Goal: Task Accomplishment & Management: Manage account settings

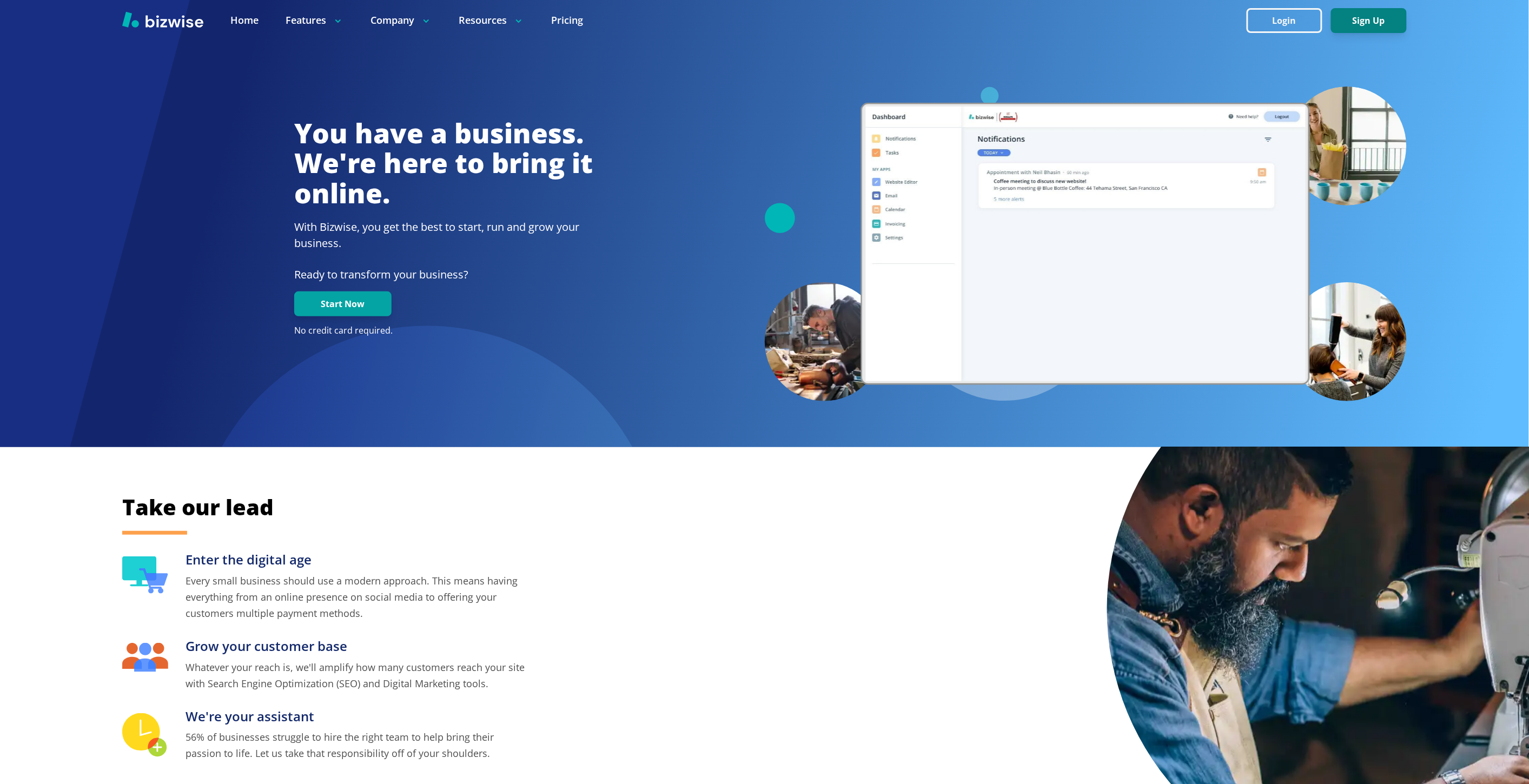
click at [1377, 27] on button "Sign Up" at bounding box center [1369, 20] width 76 height 25
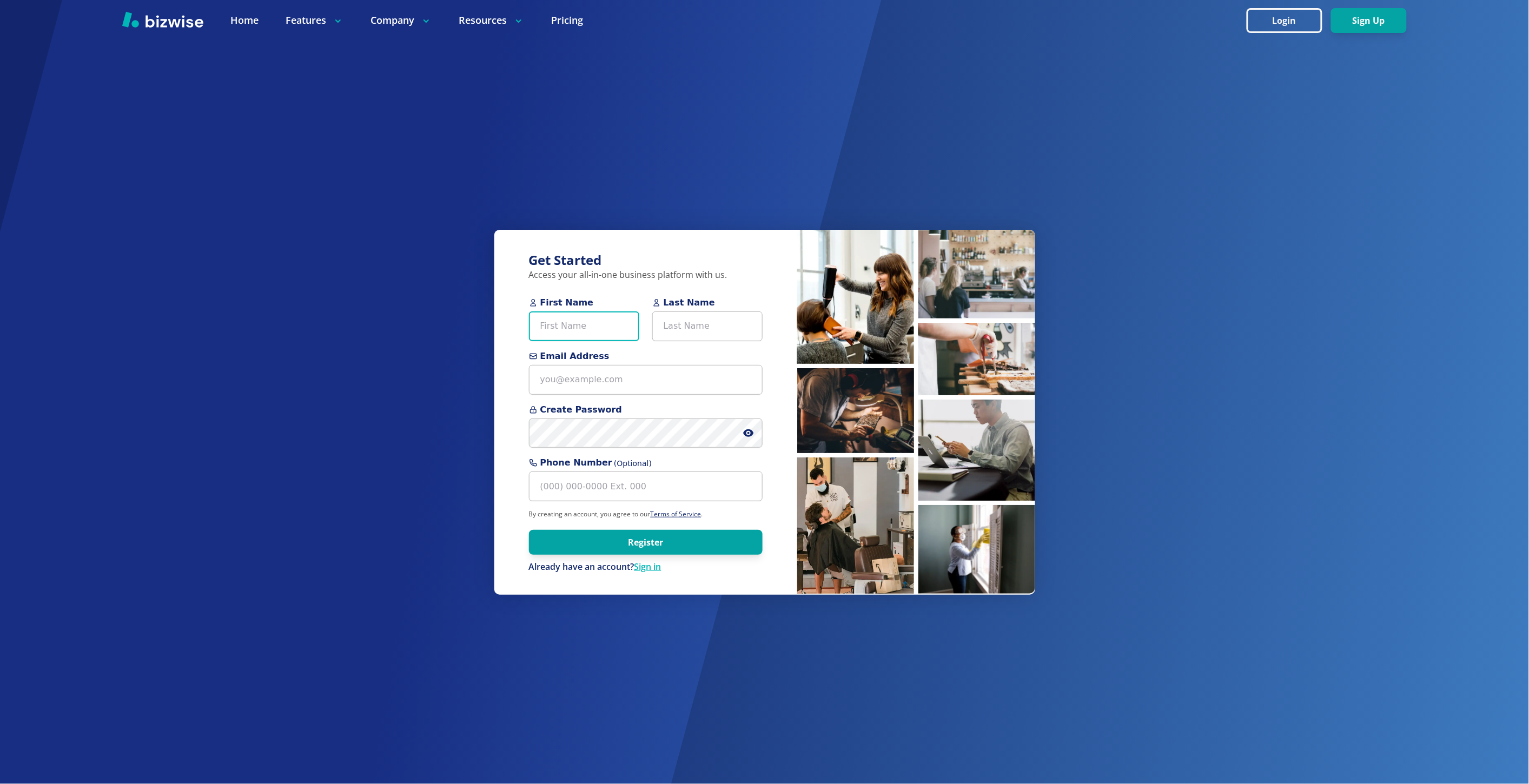
click at [594, 329] on input "First Name" at bounding box center [584, 326] width 110 height 30
paste input "Heather Reynolds"
type input "Heather Reynolds"
click at [710, 324] on input "Last Name" at bounding box center [707, 326] width 110 height 30
paste input "Heather Reynolds"
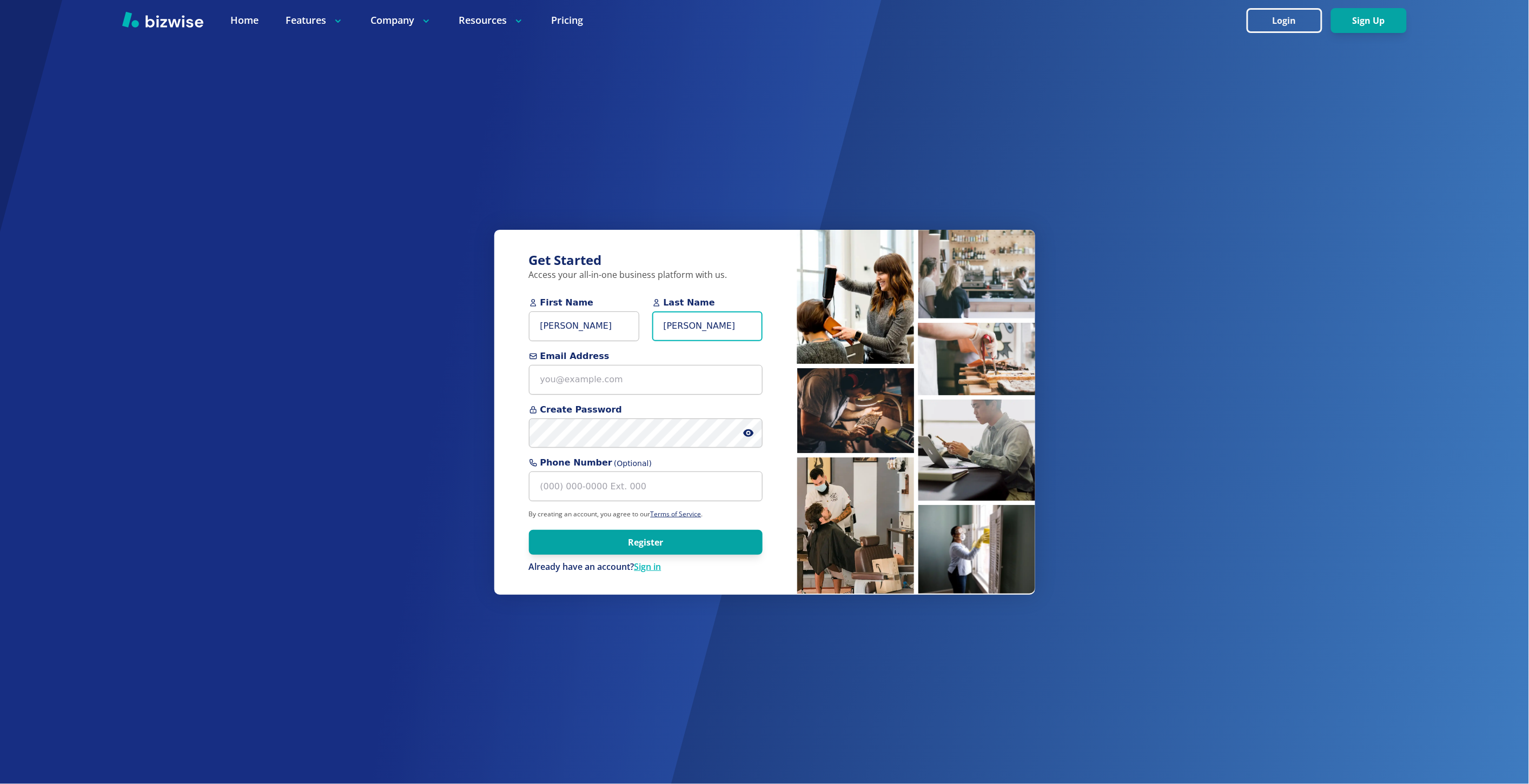
click at [681, 324] on input "Heather Reynolds" at bounding box center [707, 326] width 110 height 30
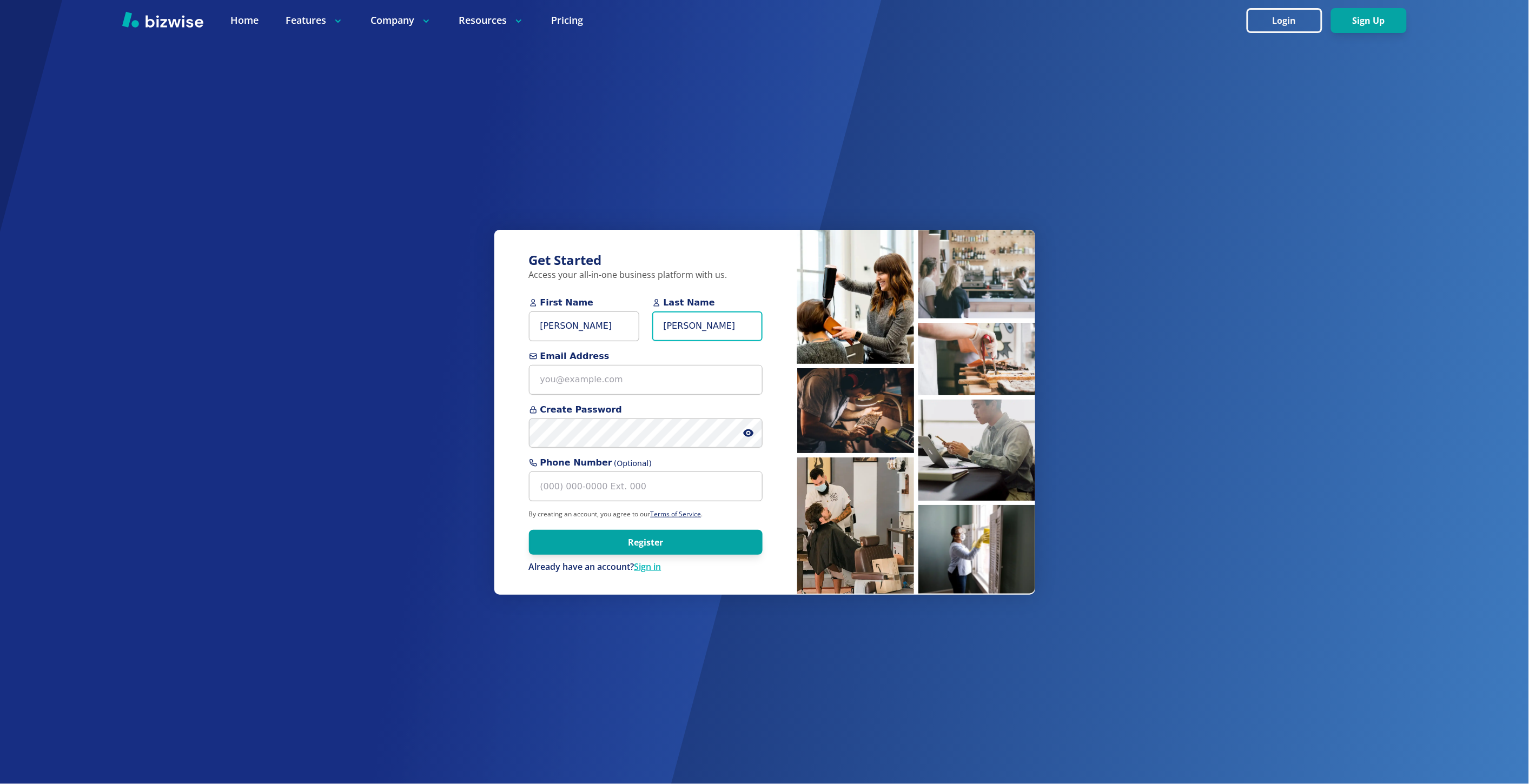
type input "Reynolds"
click at [583, 331] on input "Heather Reynolds" at bounding box center [584, 326] width 110 height 30
type input "Heather"
click at [689, 369] on input "Email Address" at bounding box center [646, 380] width 233 height 30
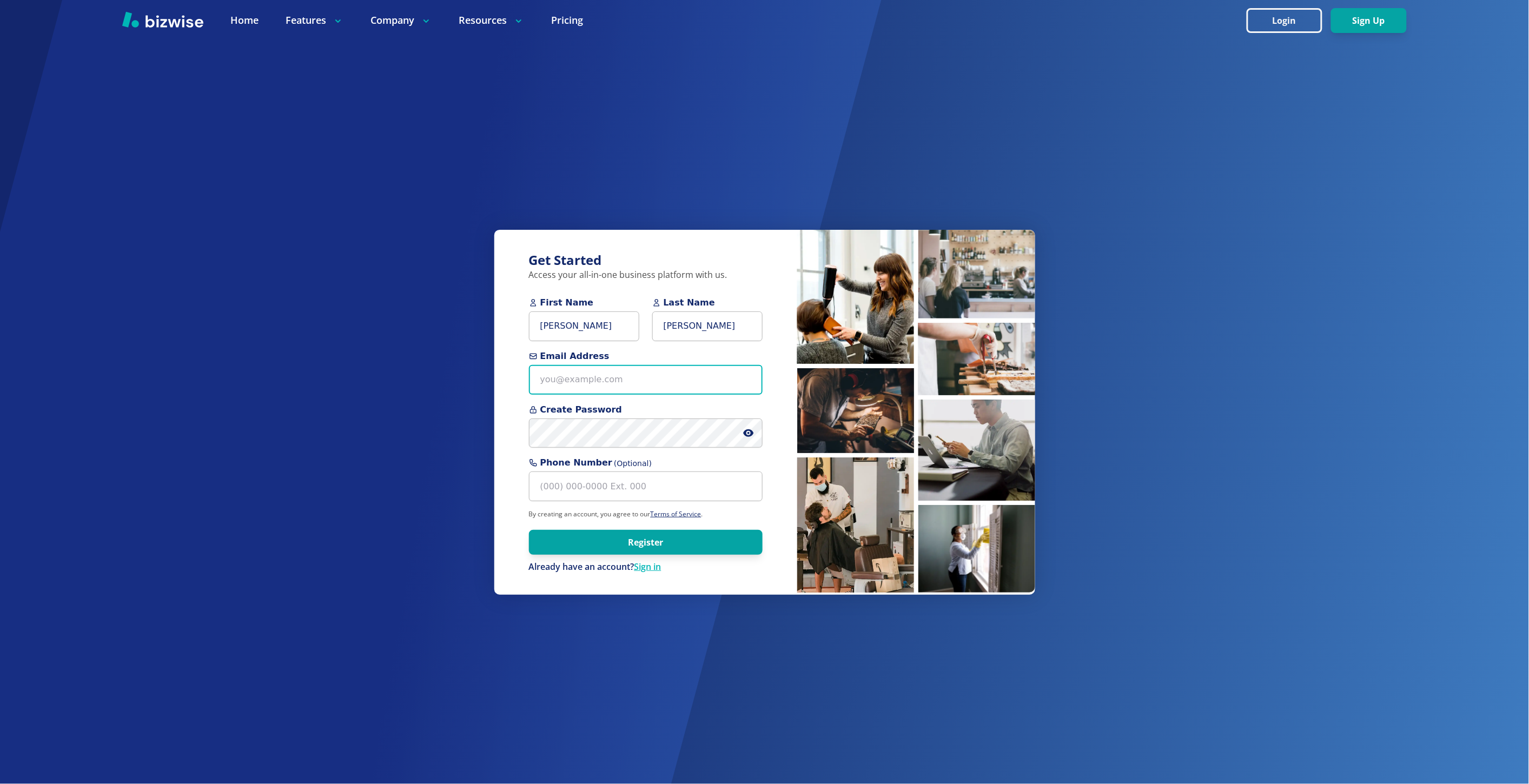
paste input "heather@indypropertiesinvest.com"
type input "heather@indypropertiesinvest.com"
click at [529, 530] on button "Register" at bounding box center [646, 542] width 233 height 25
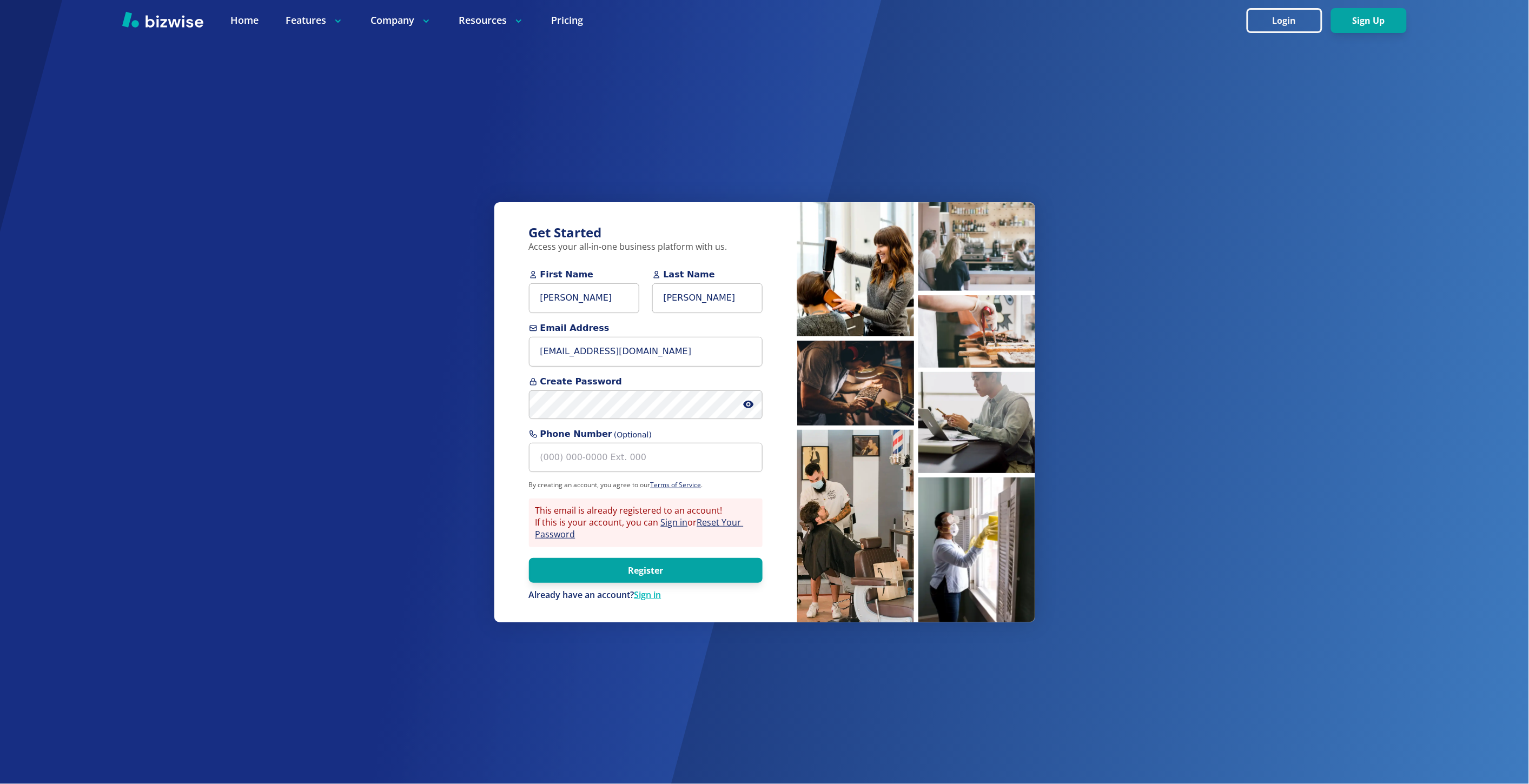
click at [501, 570] on div "Get Started Access your all-in-one business platform with us. First Name Heathe…" at bounding box center [646, 413] width 303 height 421
click at [746, 406] on icon at bounding box center [748, 404] width 10 height 8
click at [1317, 26] on button "Login" at bounding box center [1284, 20] width 76 height 25
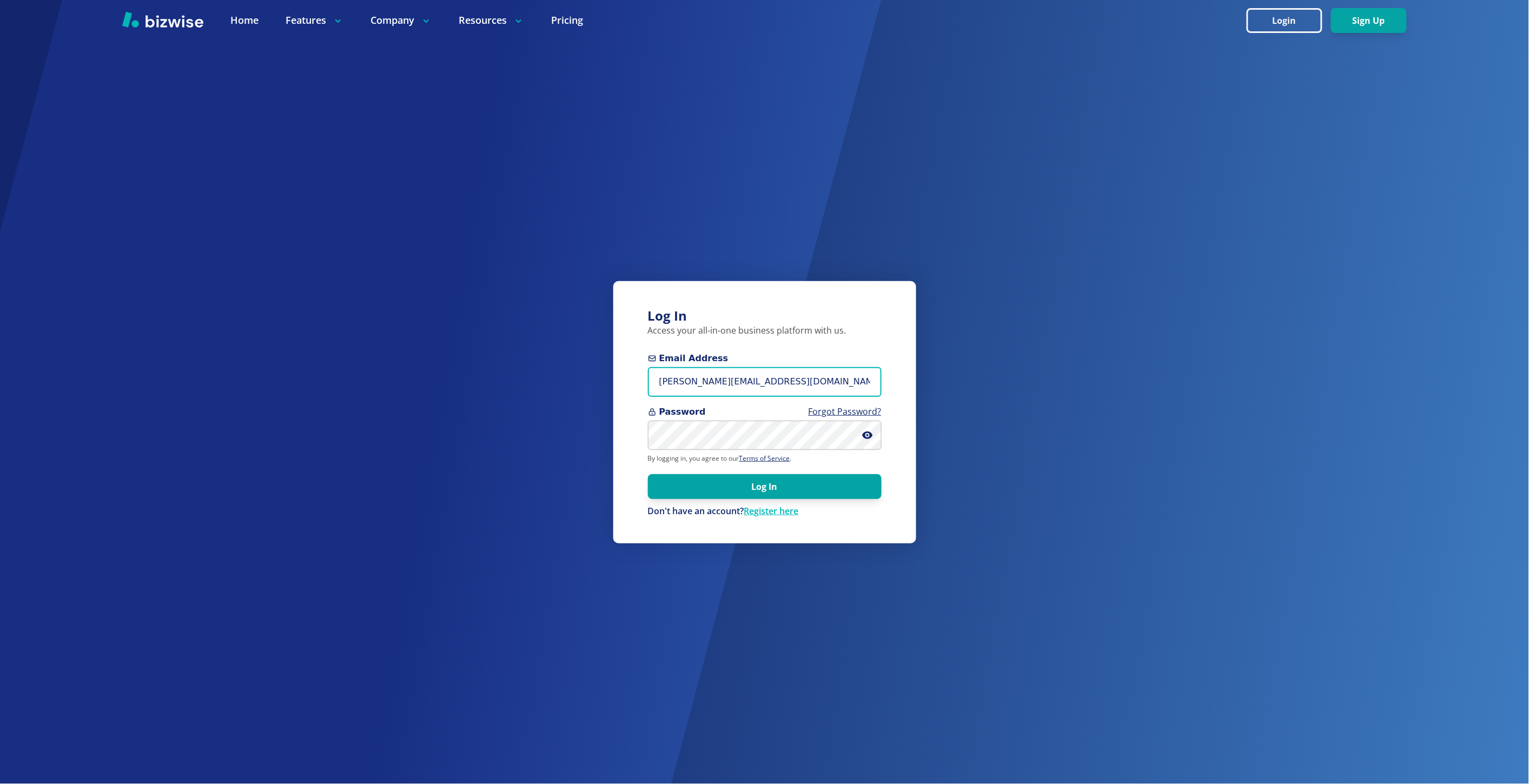
click at [802, 384] on input "marie@bizwise.com" at bounding box center [764, 382] width 233 height 30
type input "heather@indypropertiesinvest.com"
click at [648, 474] on button "Log In" at bounding box center [764, 486] width 233 height 25
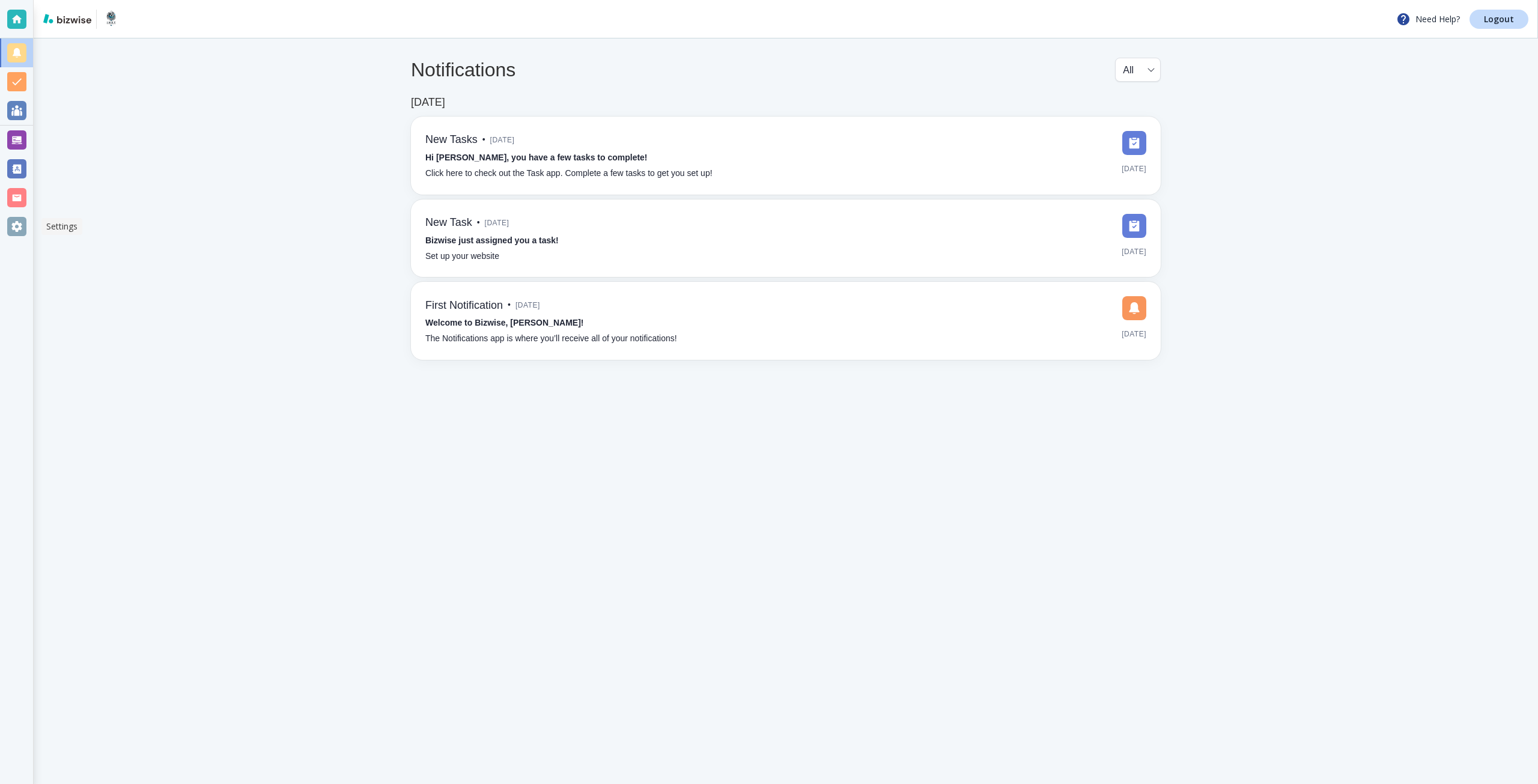
click at [20, 226] on div at bounding box center [16, 226] width 19 height 19
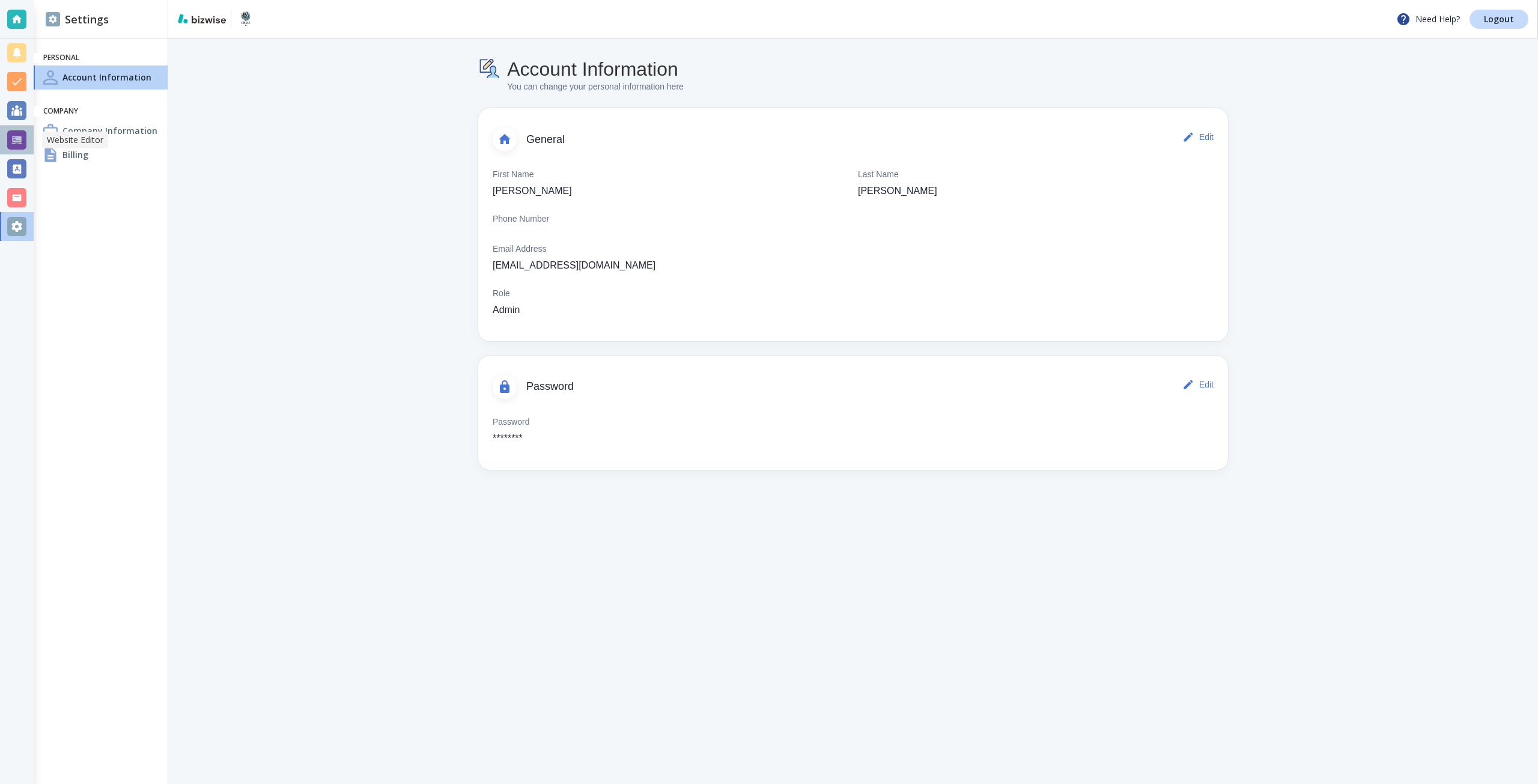
click at [24, 141] on div at bounding box center [16, 140] width 19 height 19
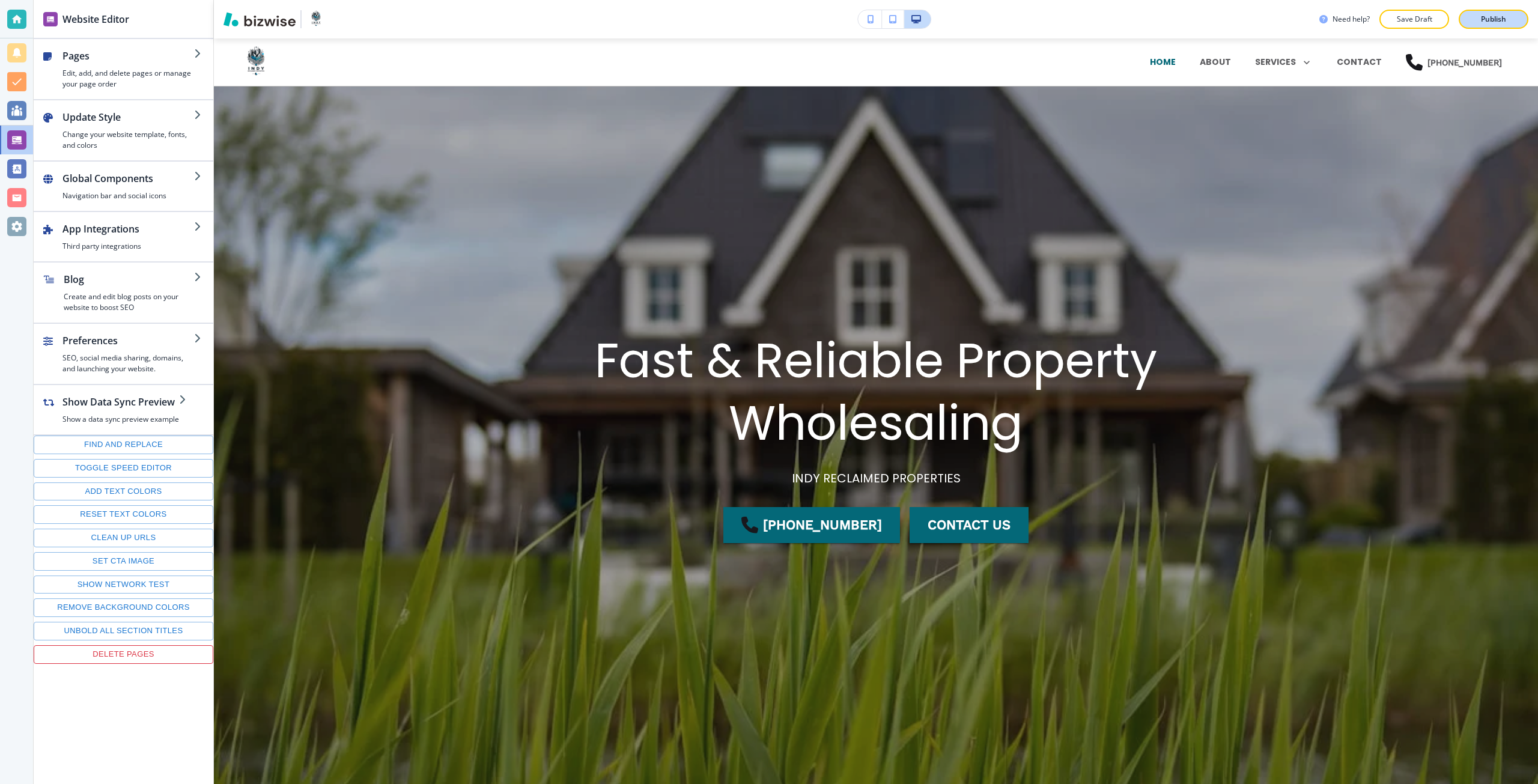
click at [1481, 28] on button "Publish" at bounding box center [1493, 19] width 70 height 19
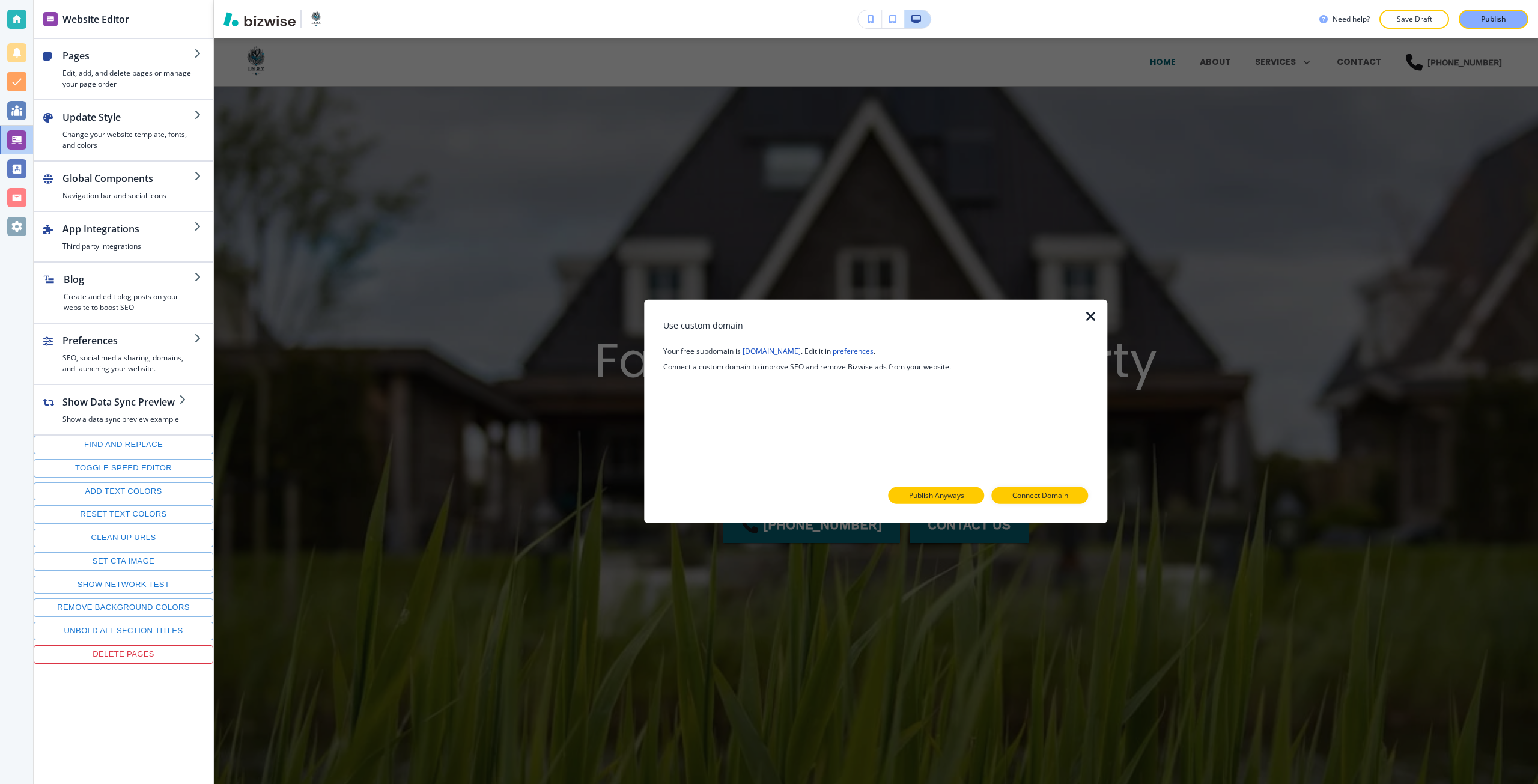
click at [950, 494] on p "Publish Anyways" at bounding box center [937, 495] width 55 height 11
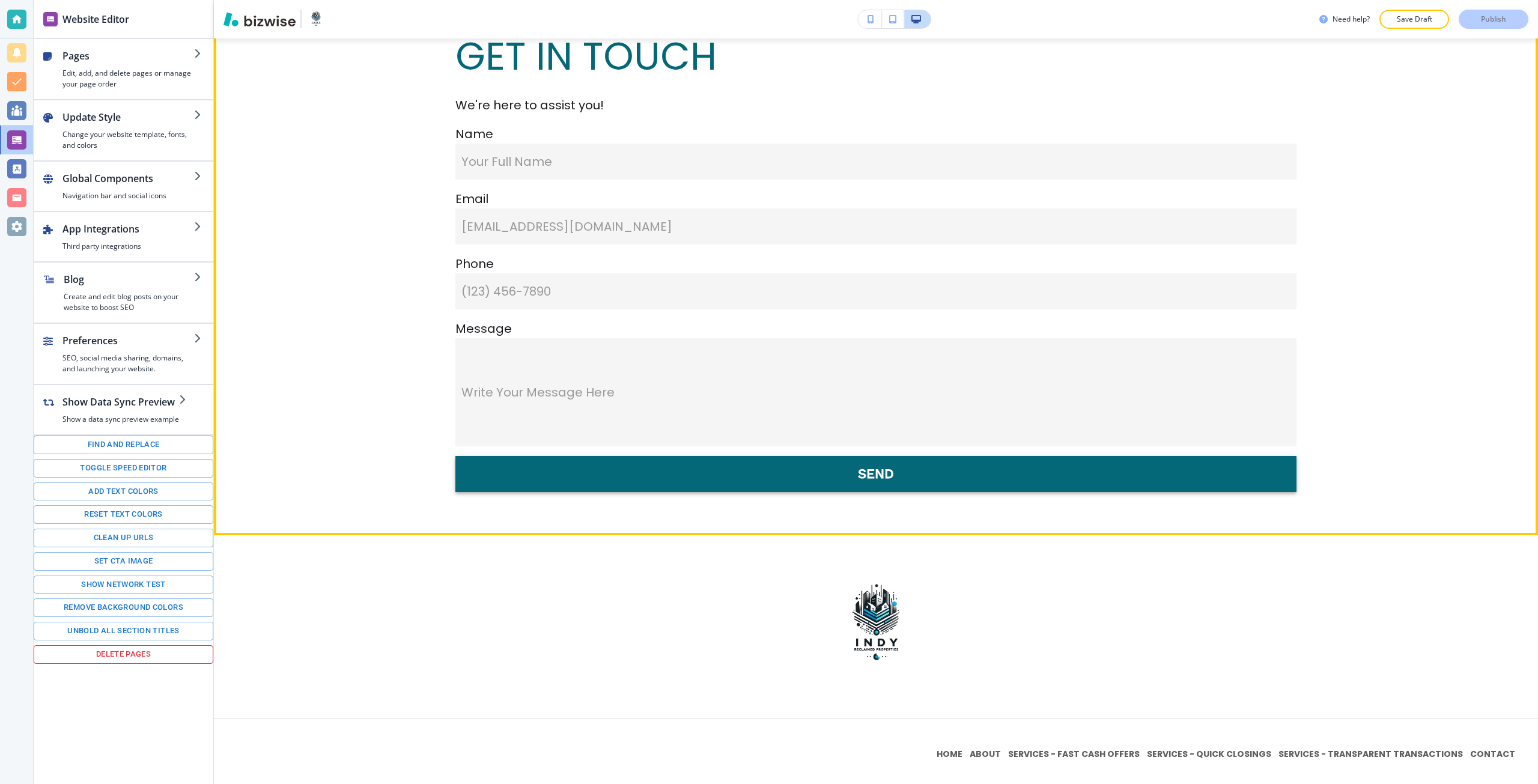
scroll to position [4986, 0]
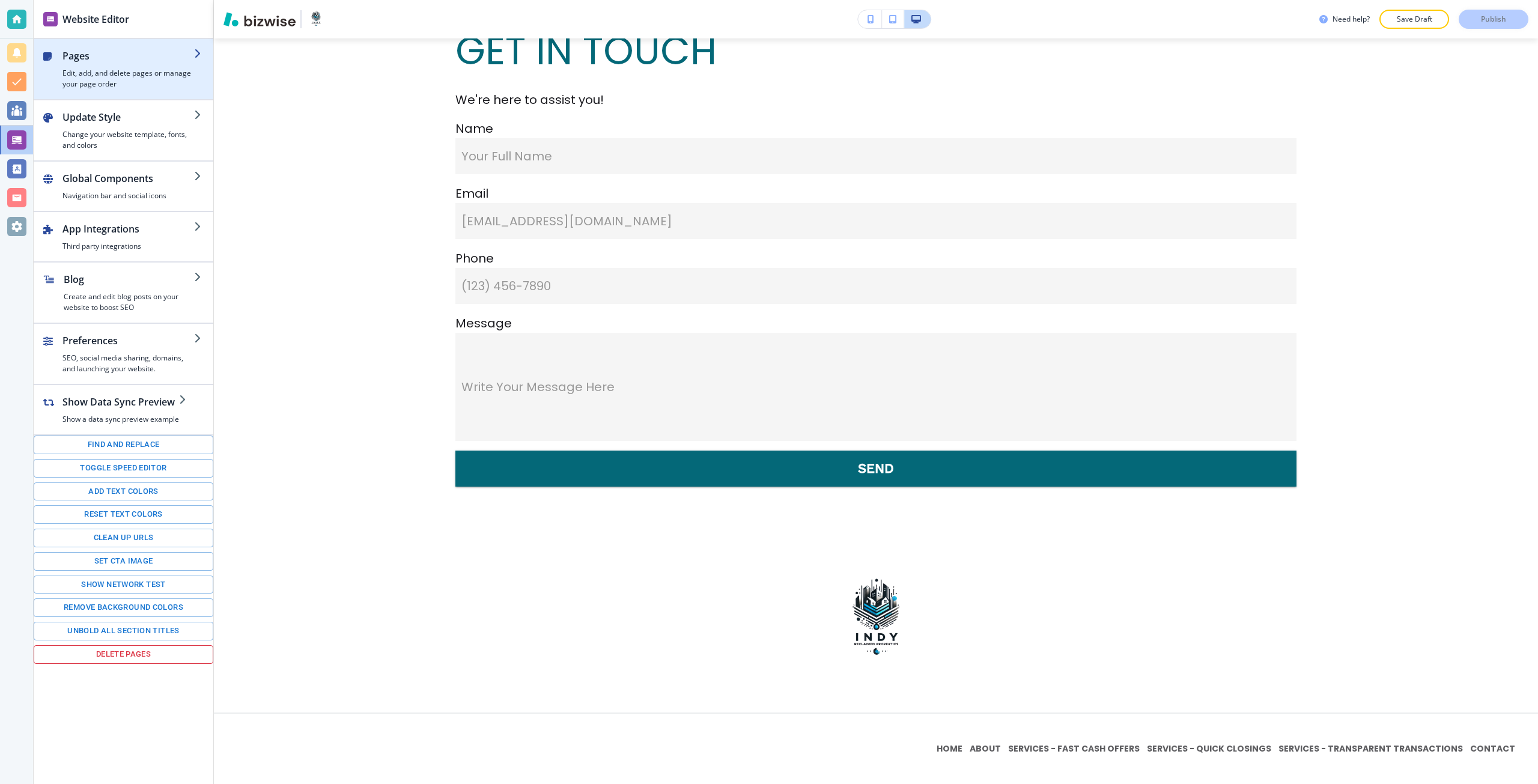
click at [104, 79] on h4 "Edit, add, and delete pages or manage your page order" at bounding box center [128, 78] width 131 height 22
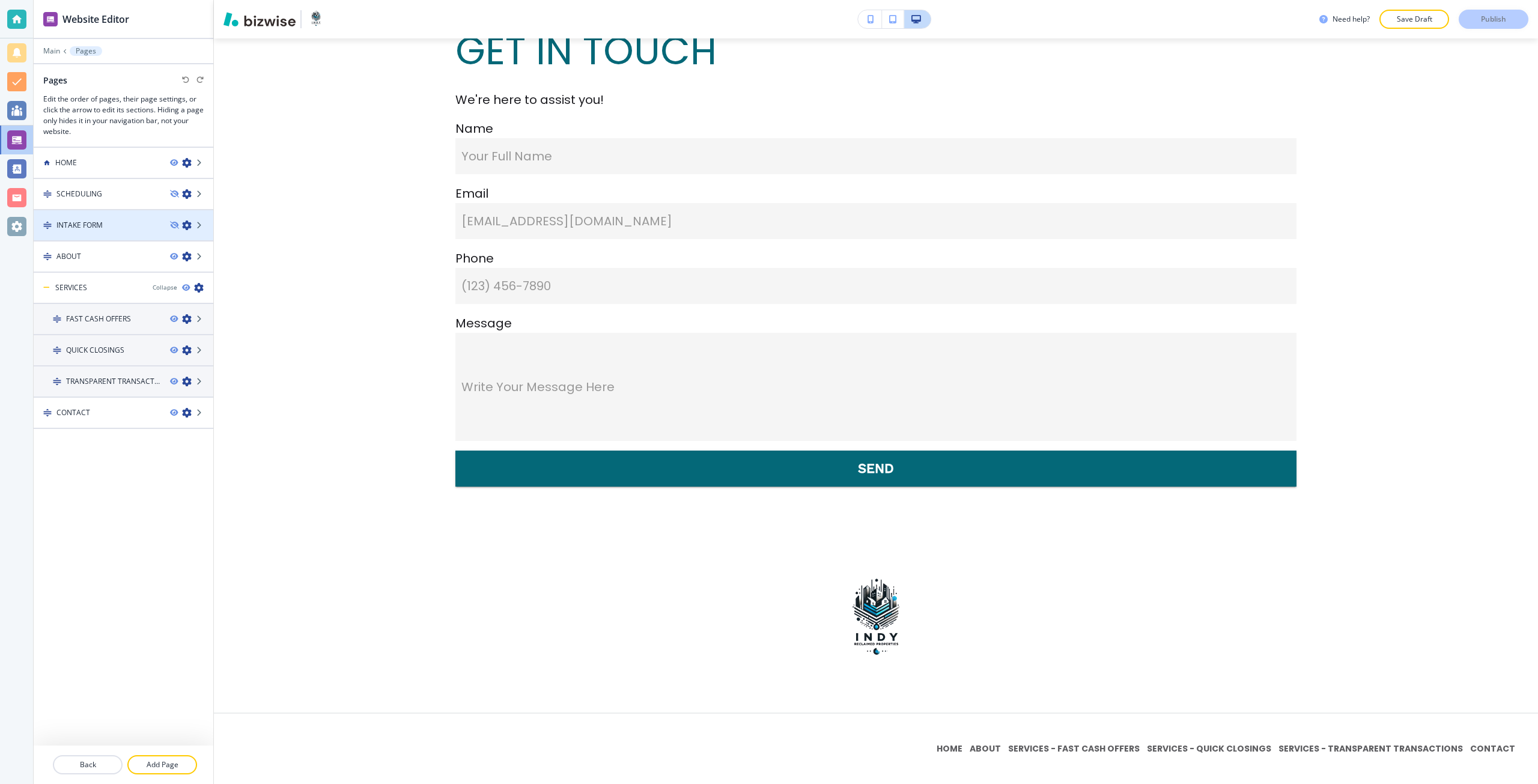
click at [114, 220] on div "INTAKE FORM" at bounding box center [97, 225] width 126 height 11
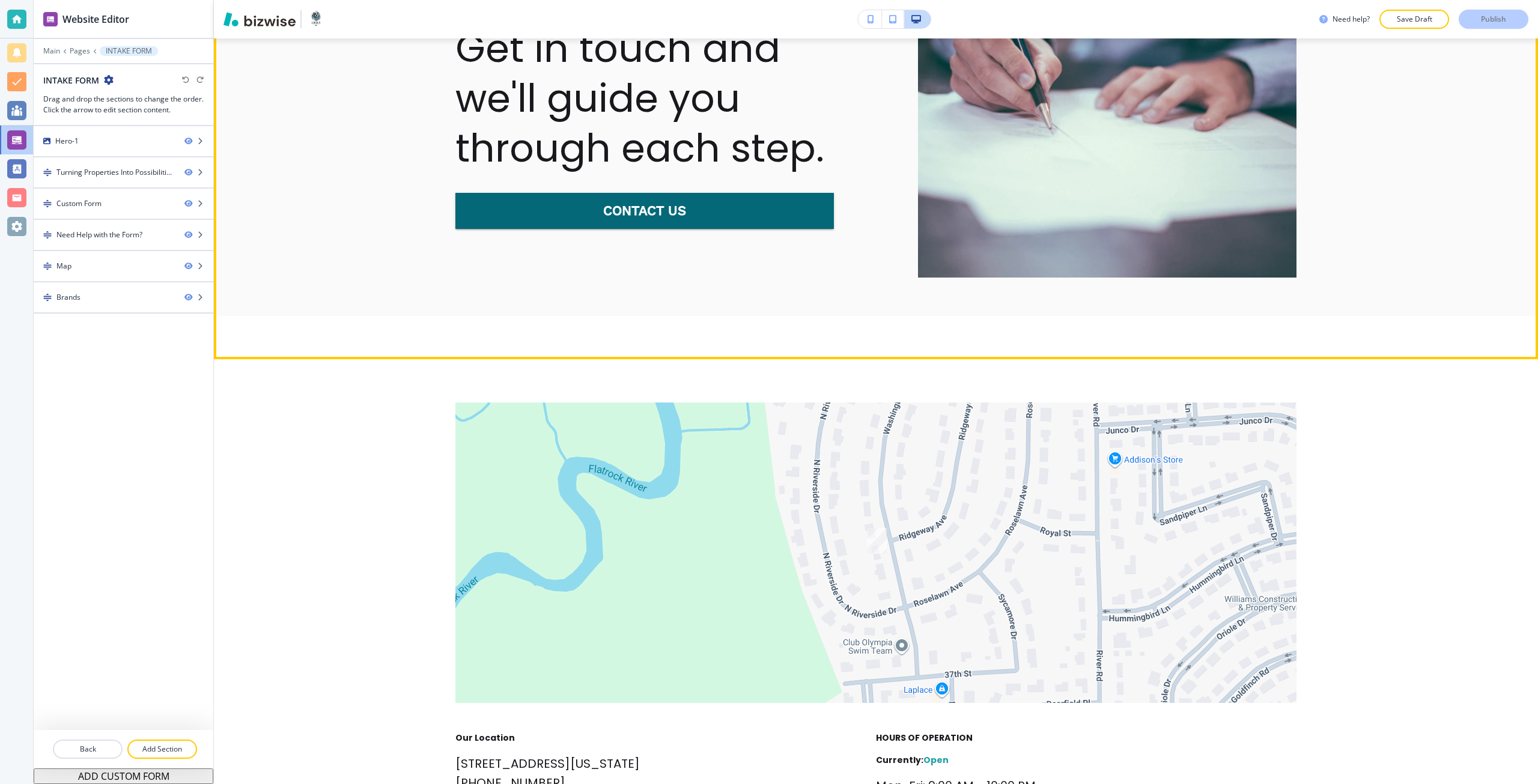
scroll to position [2329, 0]
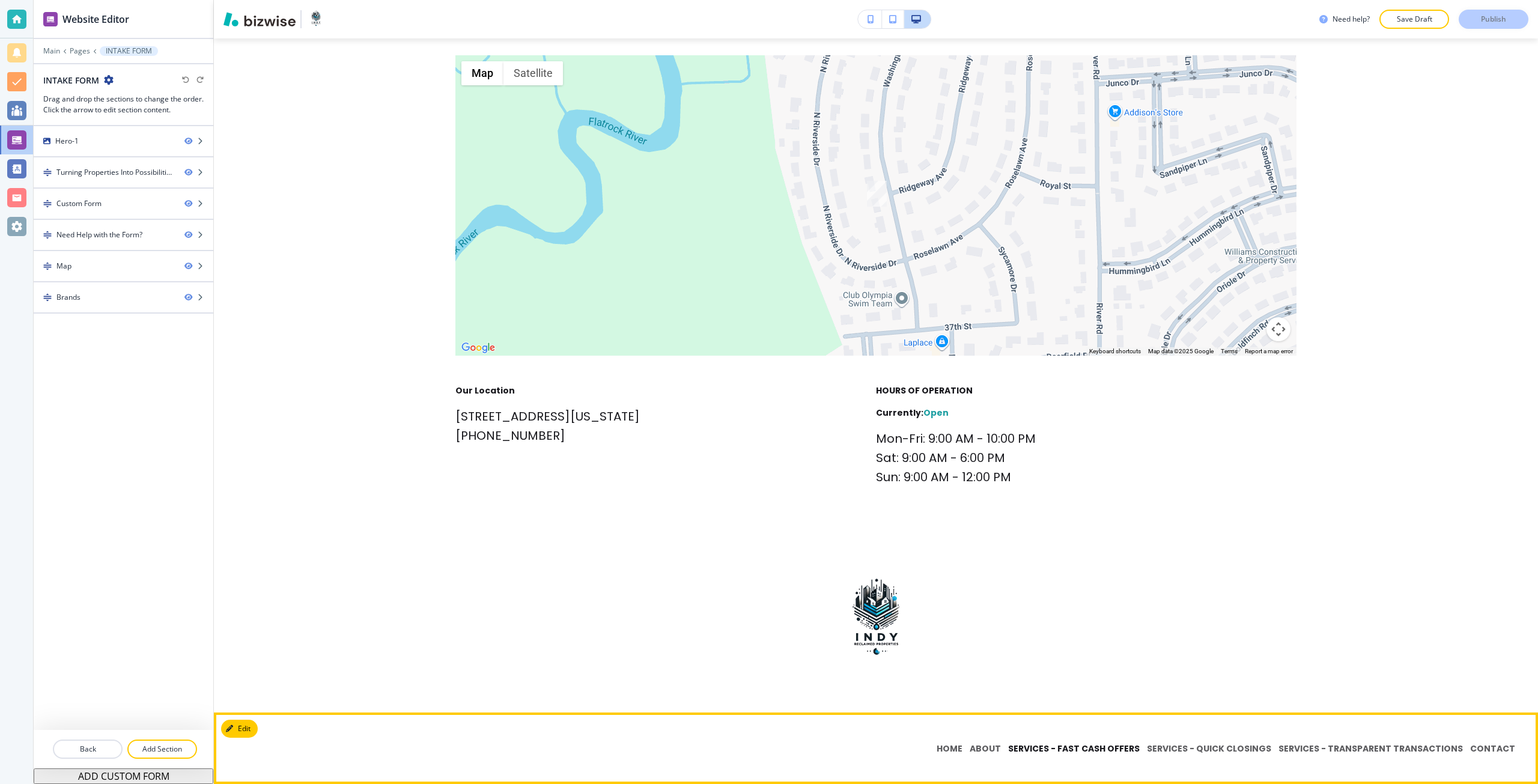
click at [1065, 752] on p "SERVICES - FAST CASH OFFERS" at bounding box center [1074, 749] width 138 height 13
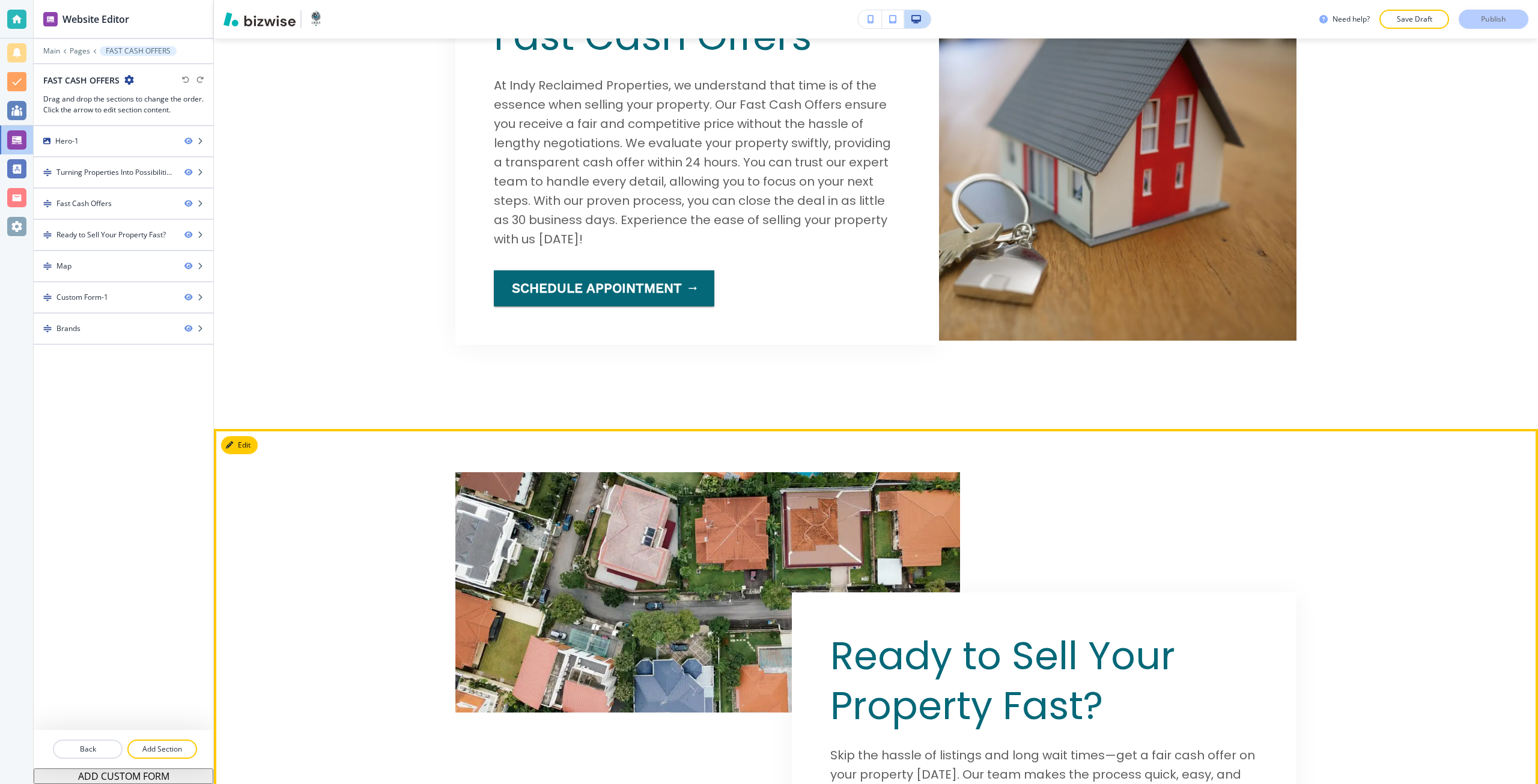
scroll to position [1021, 0]
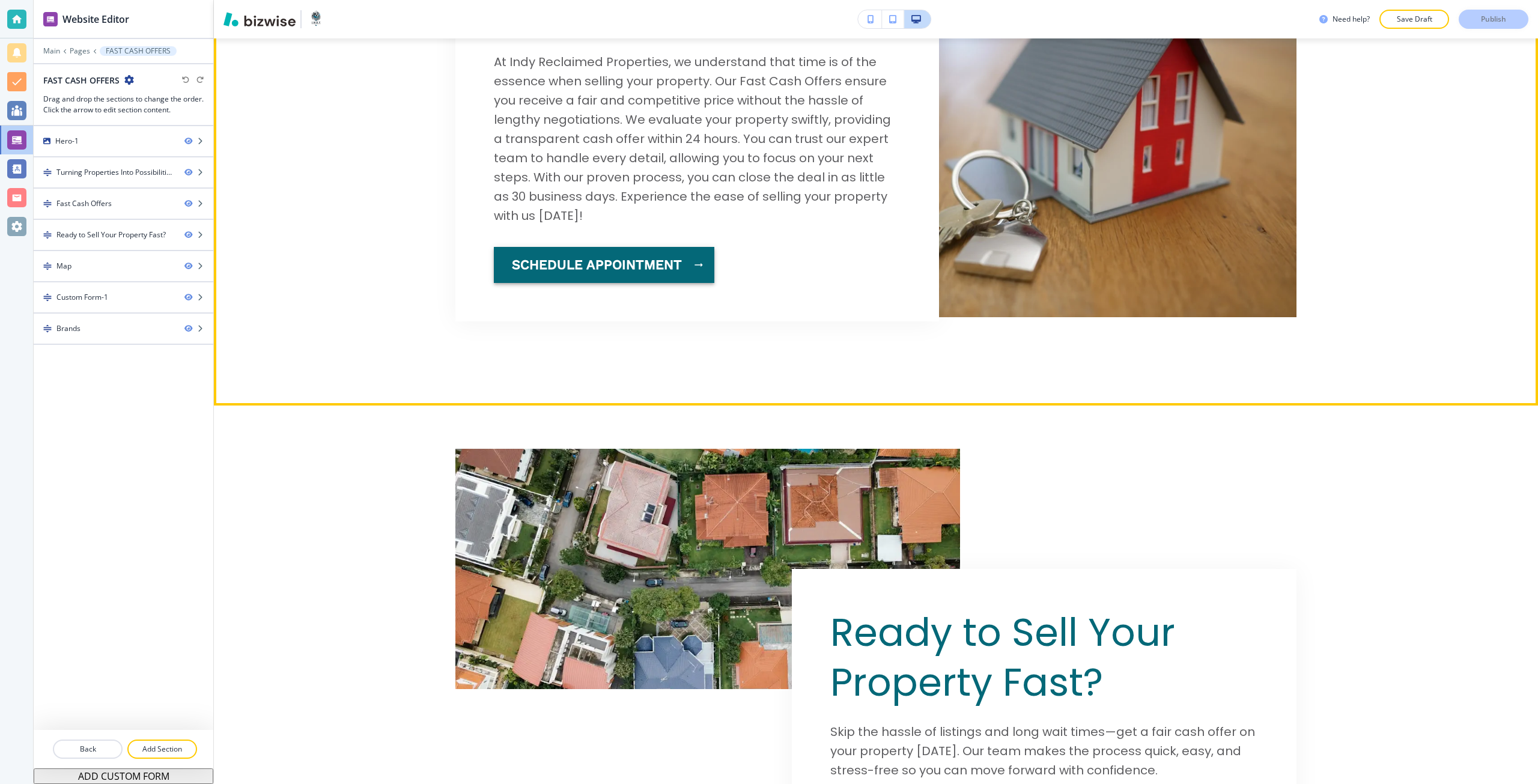
click at [673, 269] on button "schedule appointment" at bounding box center [604, 264] width 220 height 36
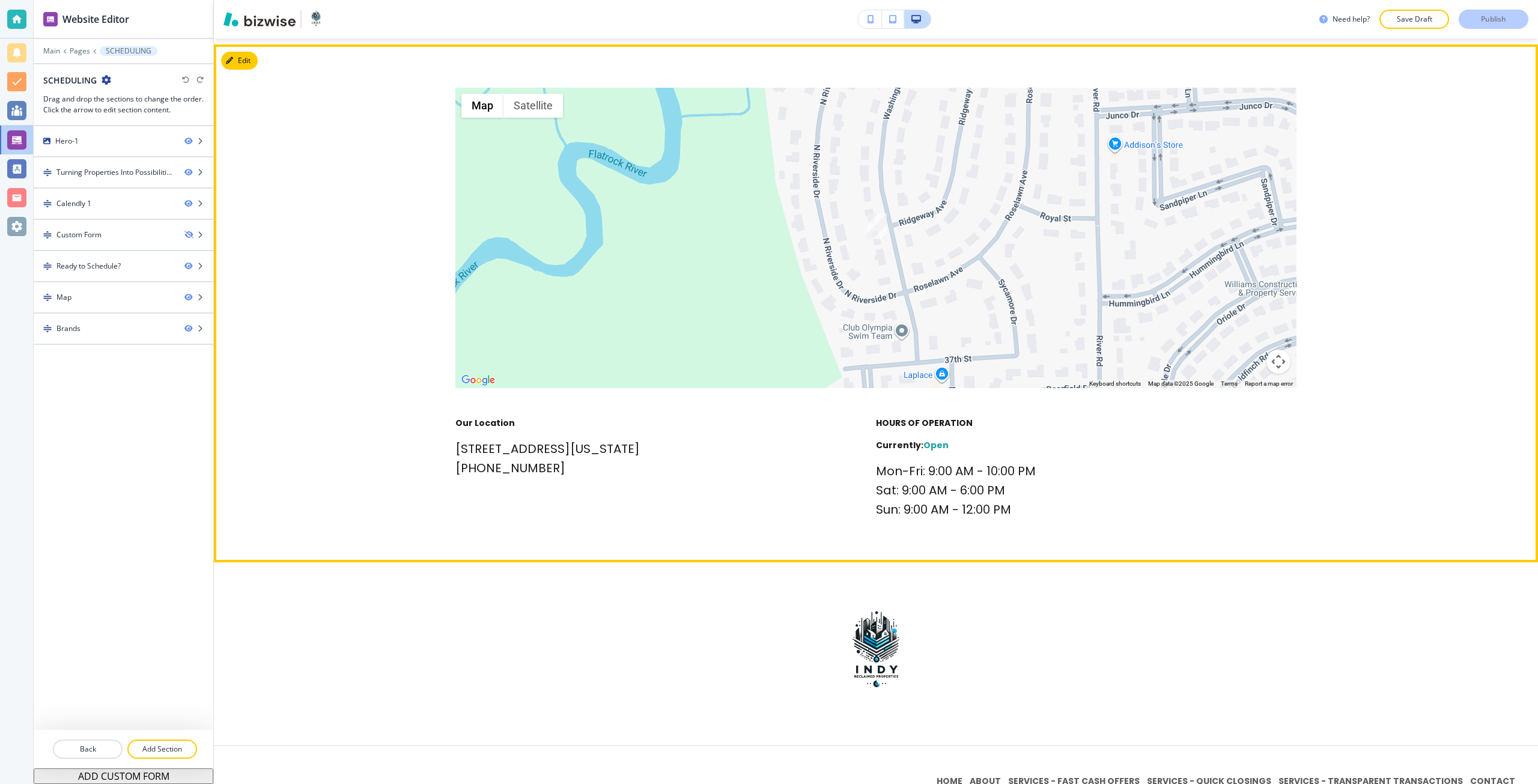
scroll to position [2073, 0]
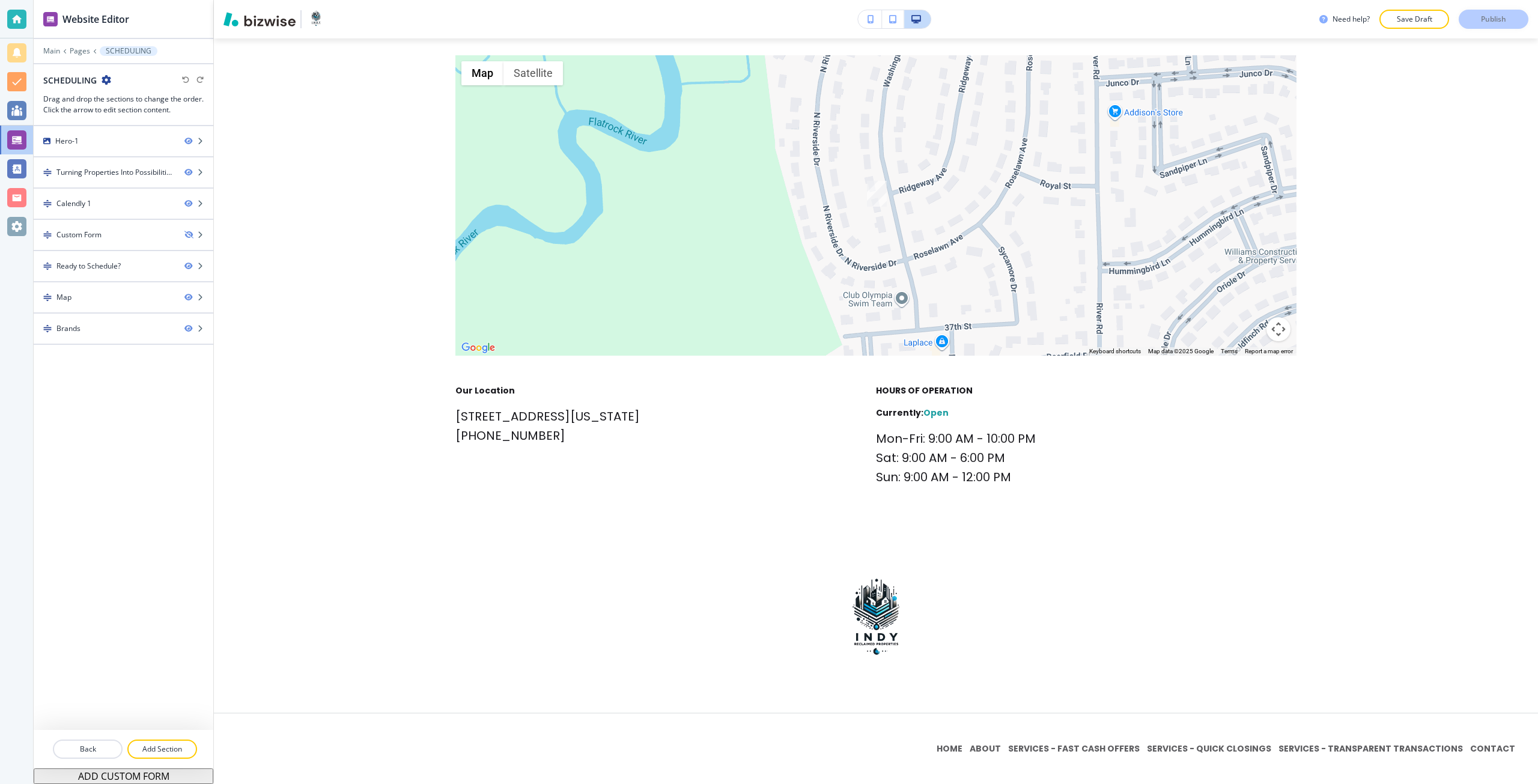
click at [20, 226] on div at bounding box center [16, 226] width 19 height 19
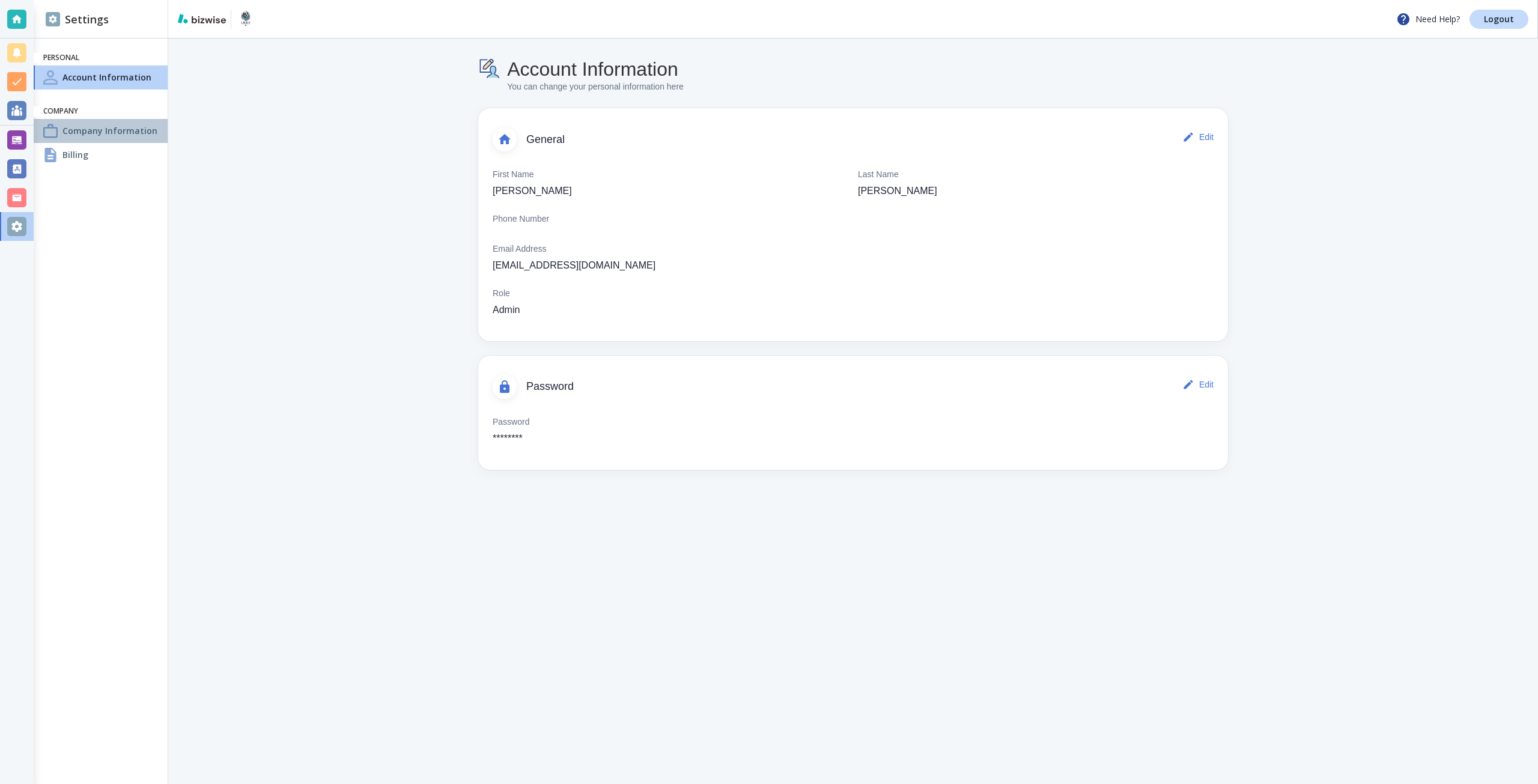
click at [120, 138] on div "Company Information" at bounding box center [101, 131] width 134 height 24
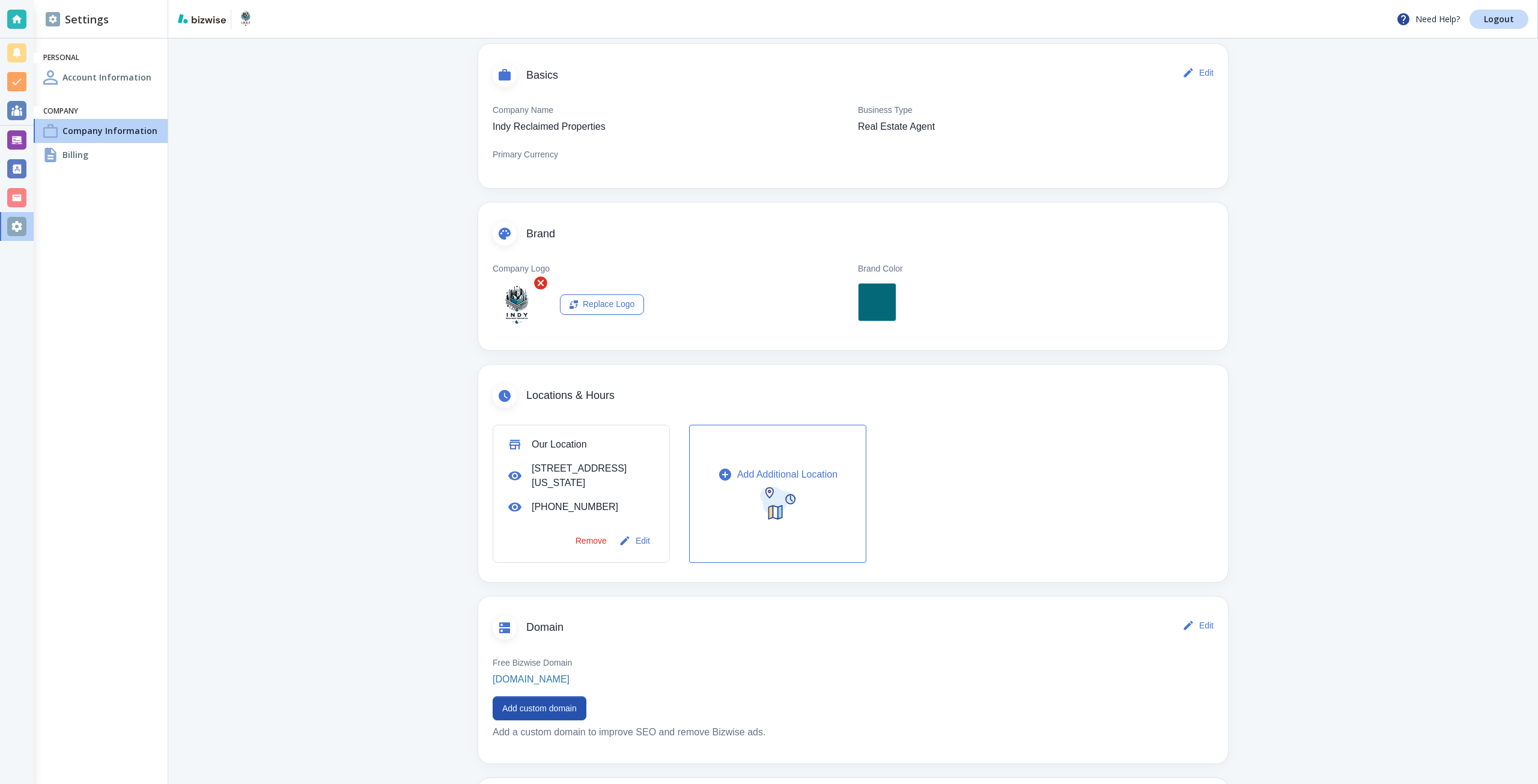
scroll to position [237, 0]
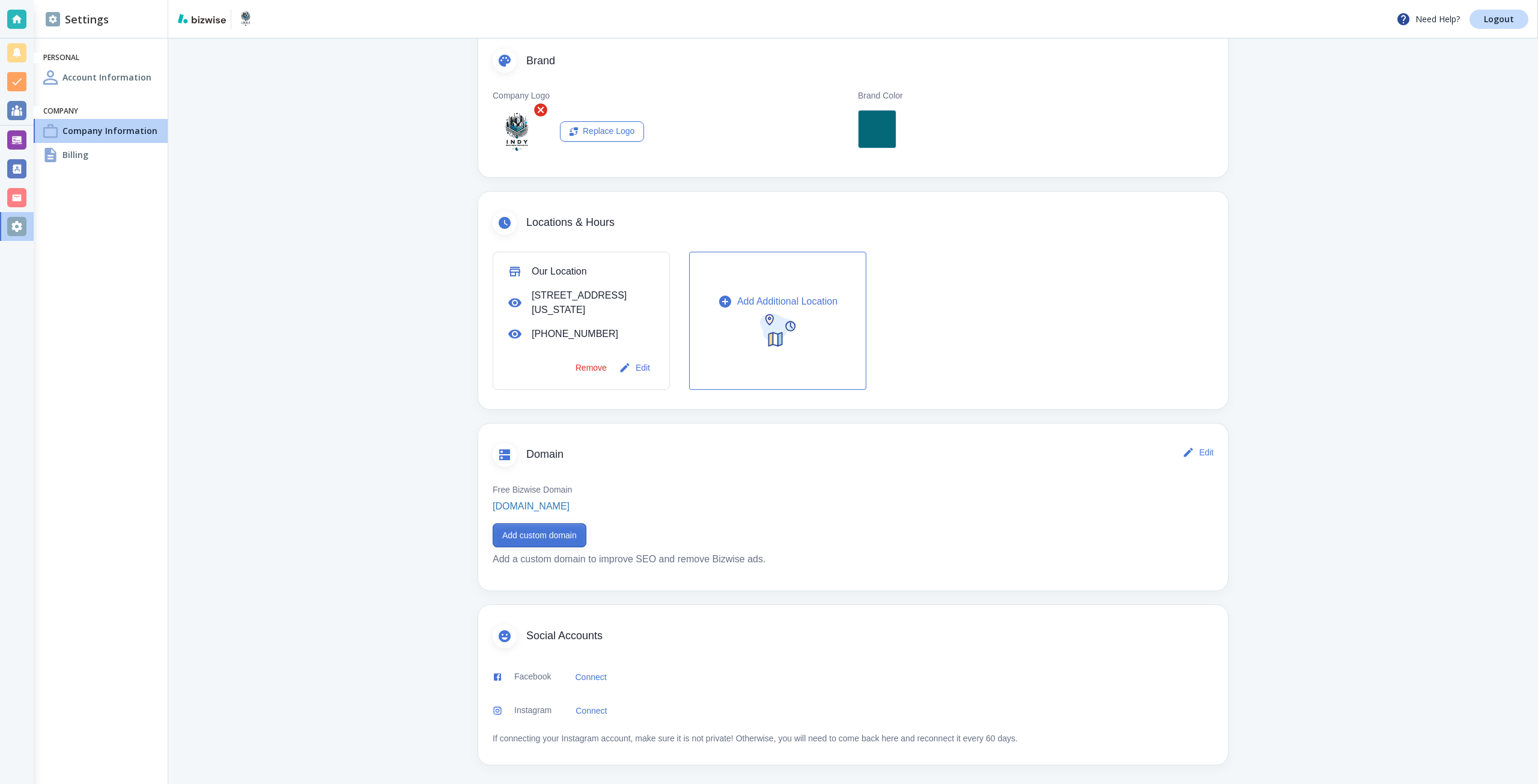
click at [508, 525] on button "Add custom domain" at bounding box center [539, 535] width 94 height 24
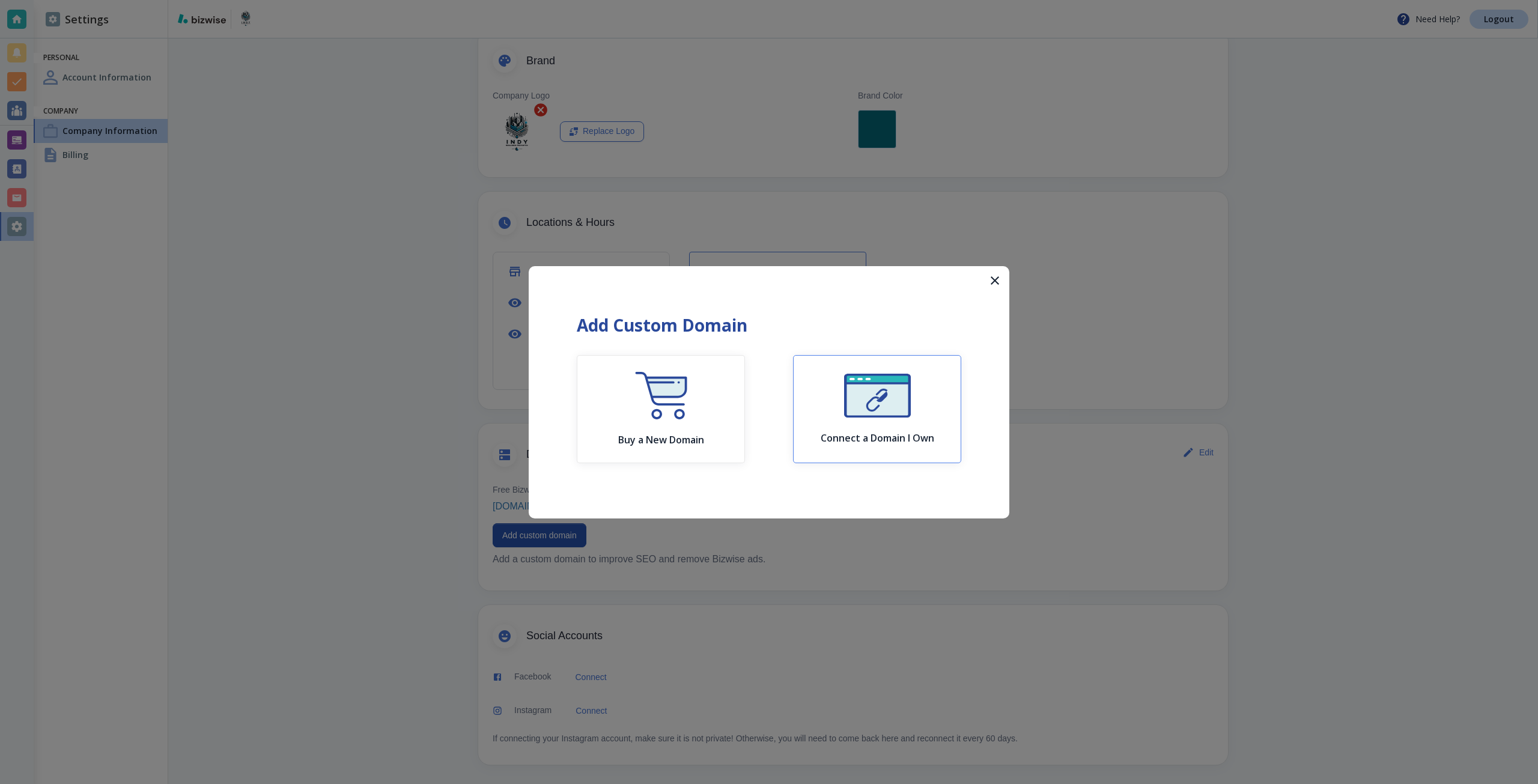
click at [905, 412] on img "button" at bounding box center [877, 396] width 66 height 44
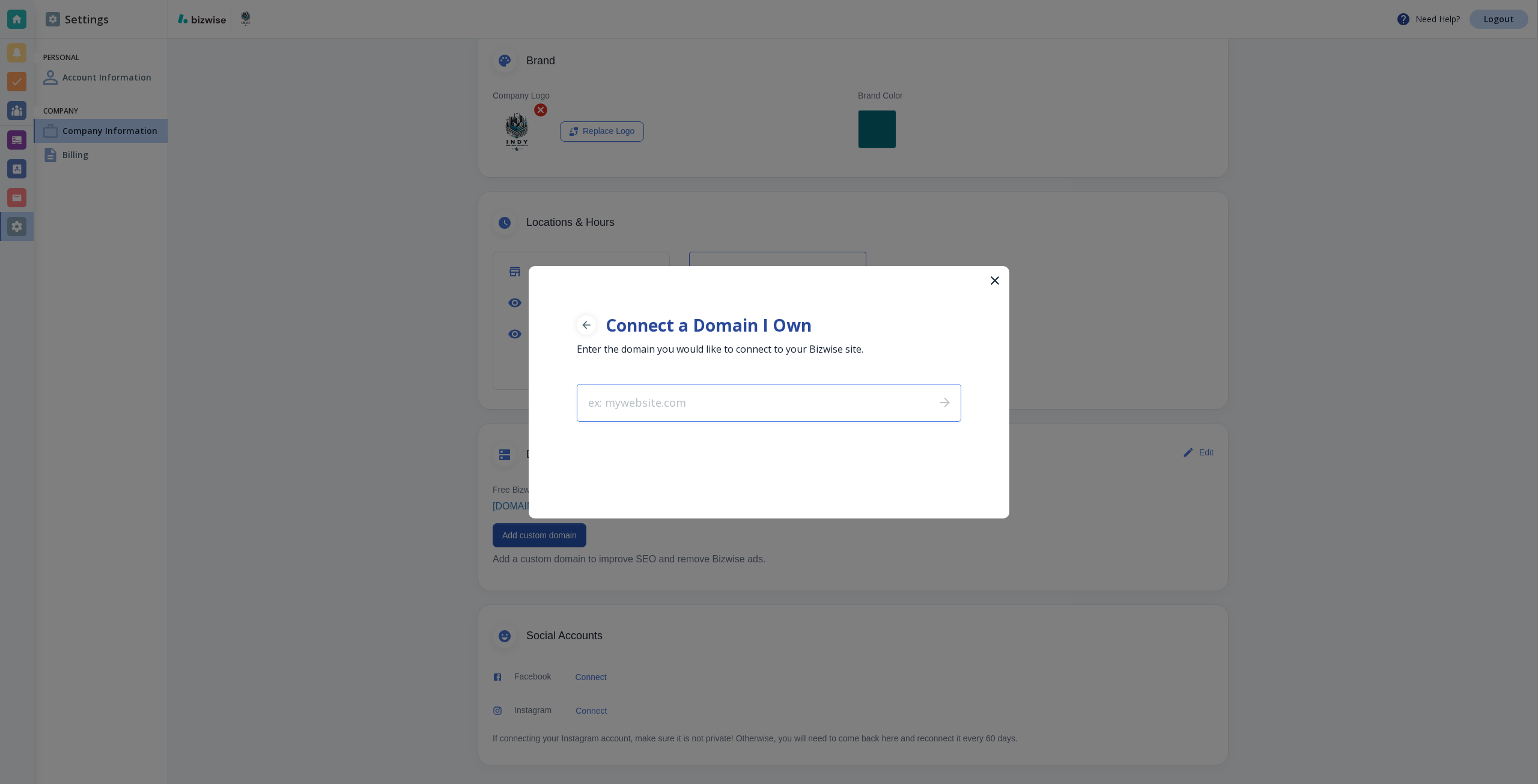
type input "indypropertiesinvest.com"
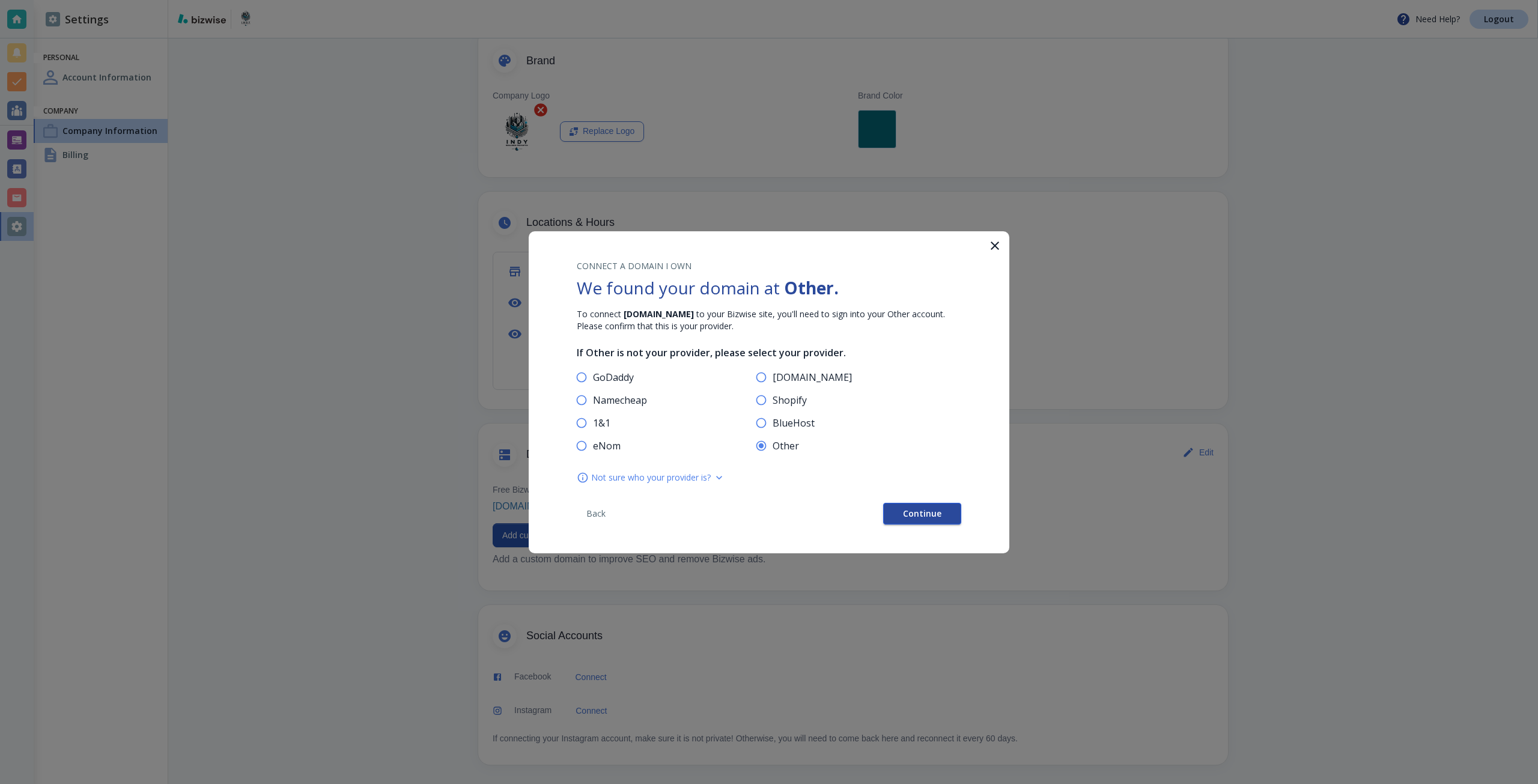
click at [901, 515] on button "Continue" at bounding box center [922, 513] width 78 height 22
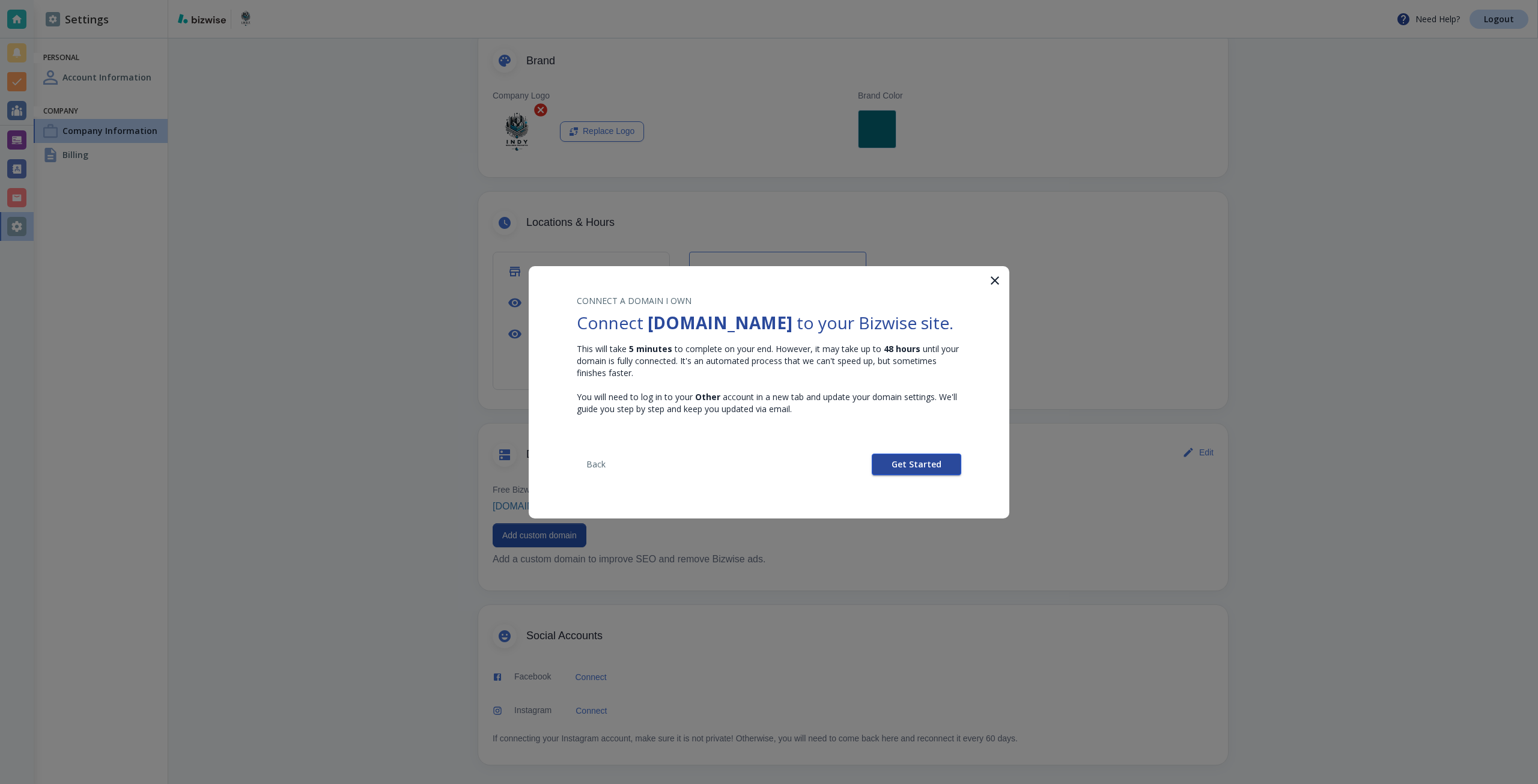
click at [894, 475] on button "Get Started" at bounding box center [916, 464] width 90 height 22
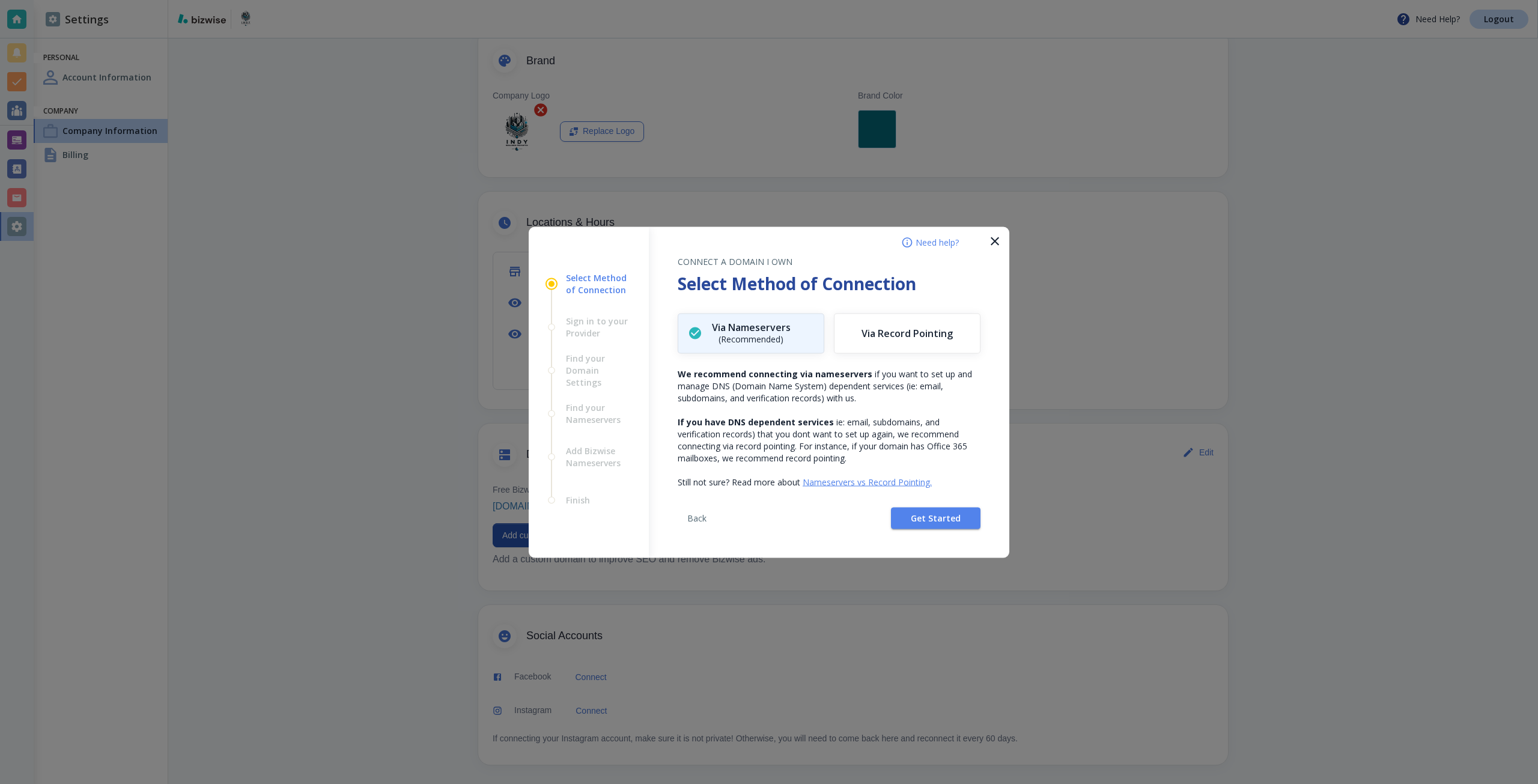
click at [889, 503] on div "Back Get Started" at bounding box center [829, 522] width 303 height 70
click at [899, 516] on button "Get Started" at bounding box center [935, 518] width 90 height 22
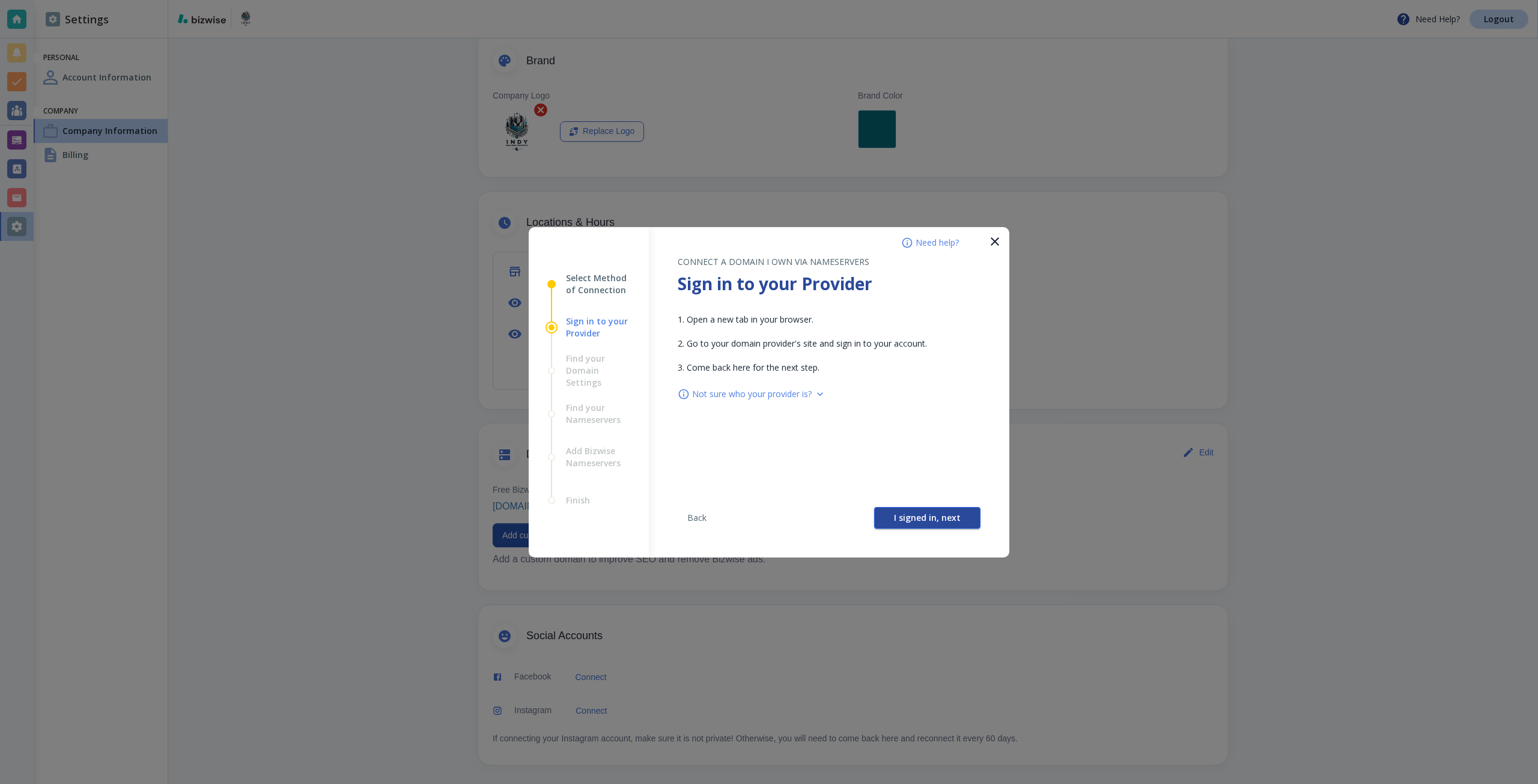
click at [892, 516] on button "I signed in, next" at bounding box center [927, 518] width 107 height 22
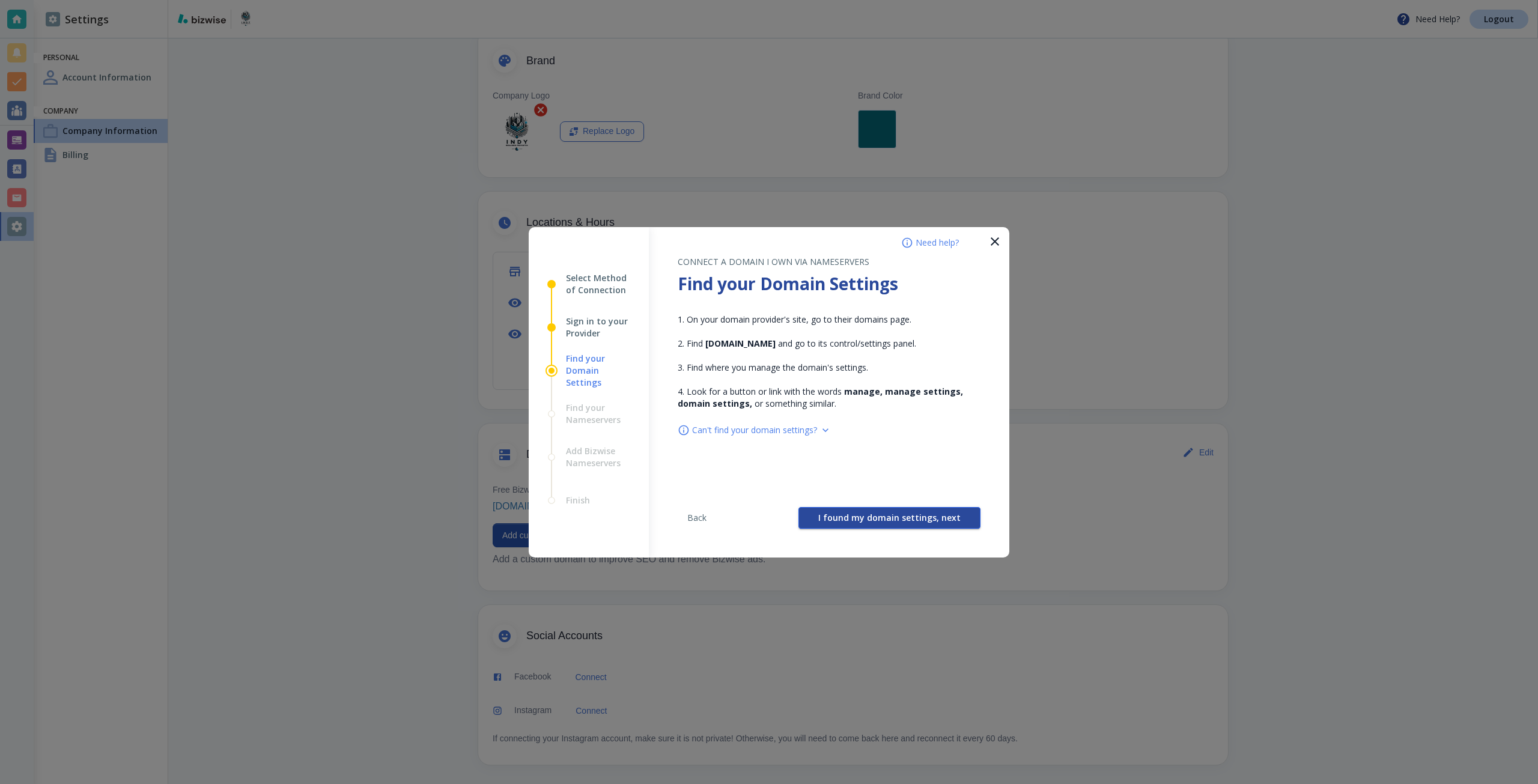
click at [884, 513] on span "I found my domain settings, next" at bounding box center [889, 518] width 143 height 8
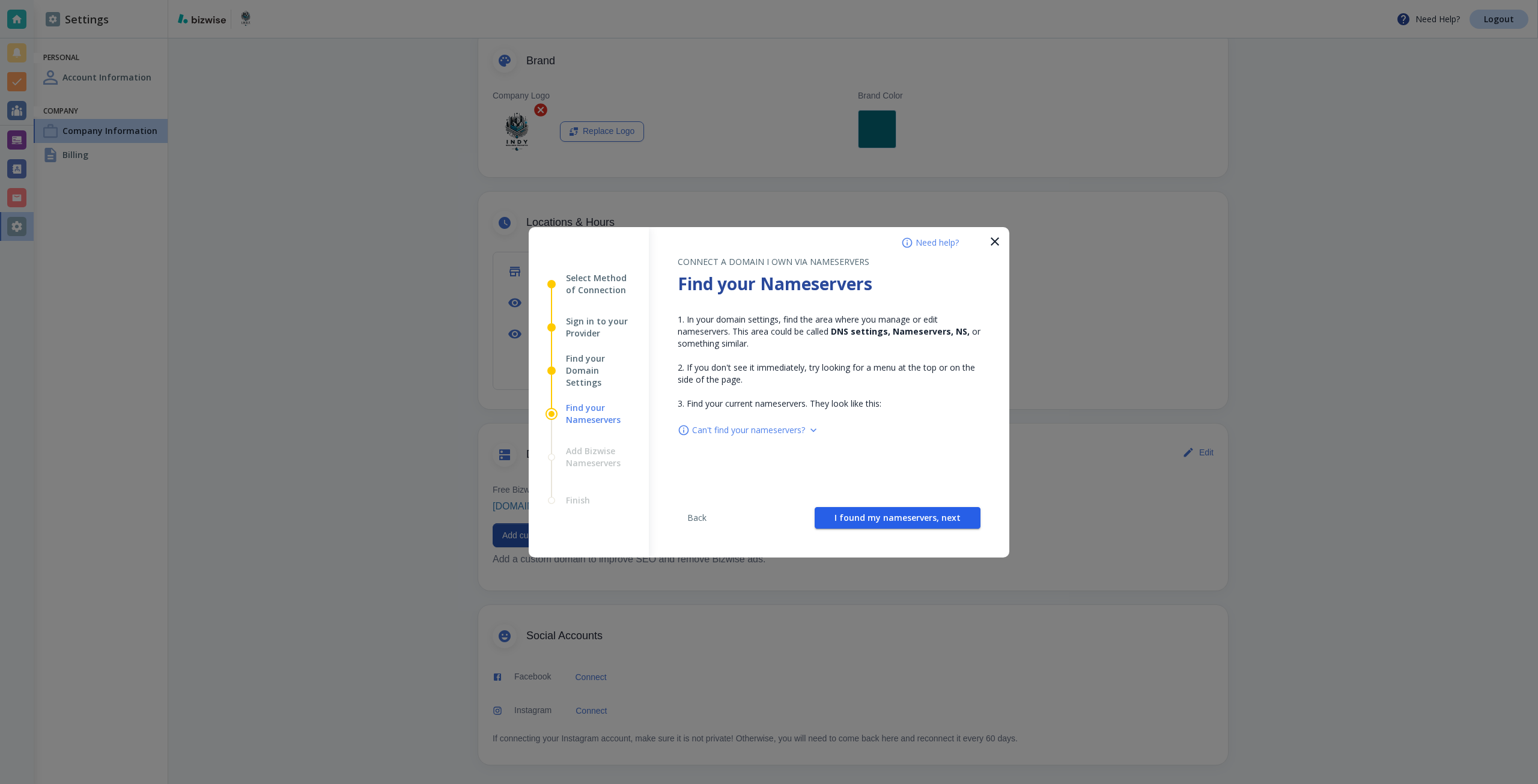
click at [884, 513] on span "I found my nameservers, next" at bounding box center [897, 518] width 126 height 8
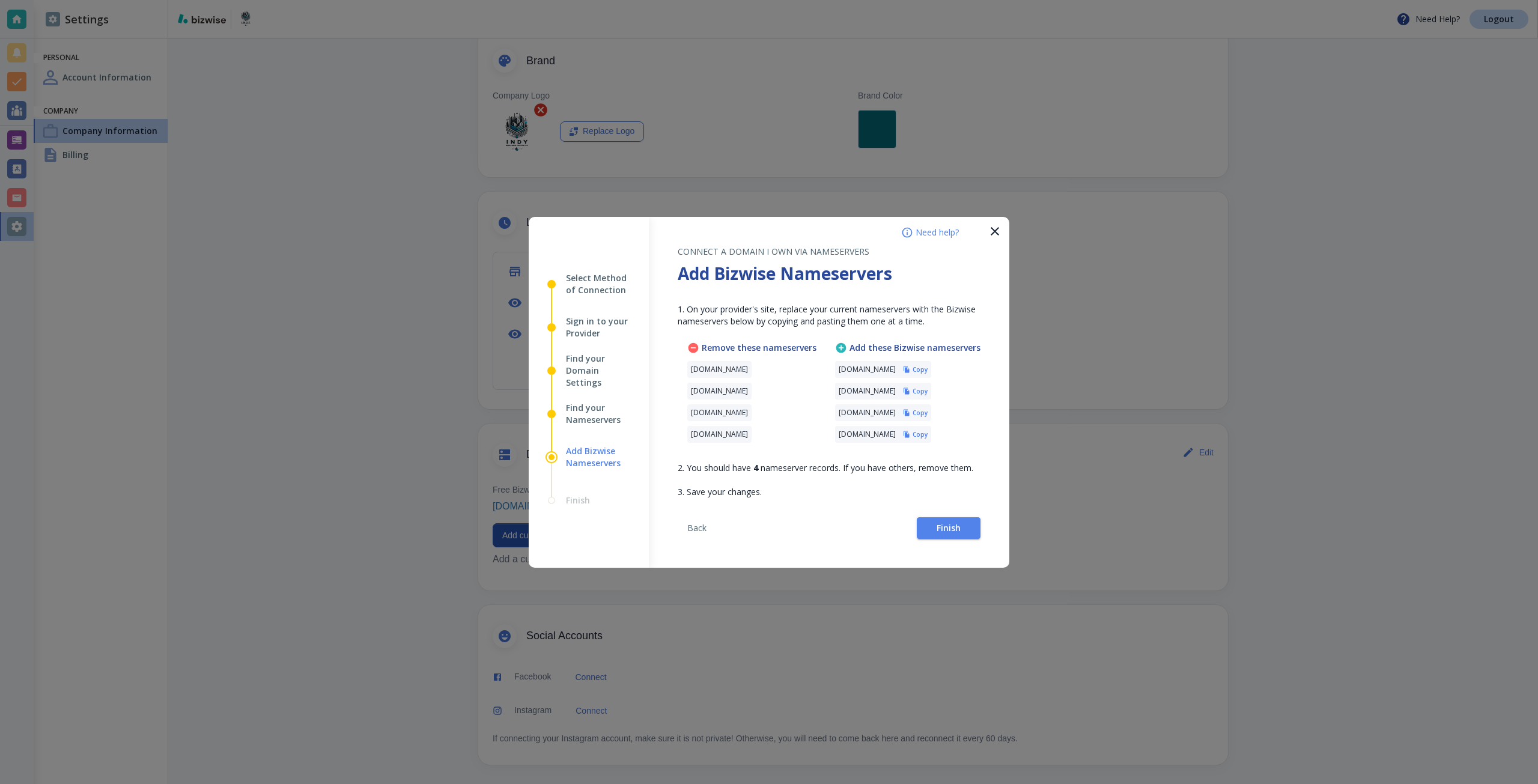
click at [928, 372] on h6 "Copy" at bounding box center [920, 369] width 15 height 8
click at [408, 353] on div at bounding box center [769, 392] width 1538 height 784
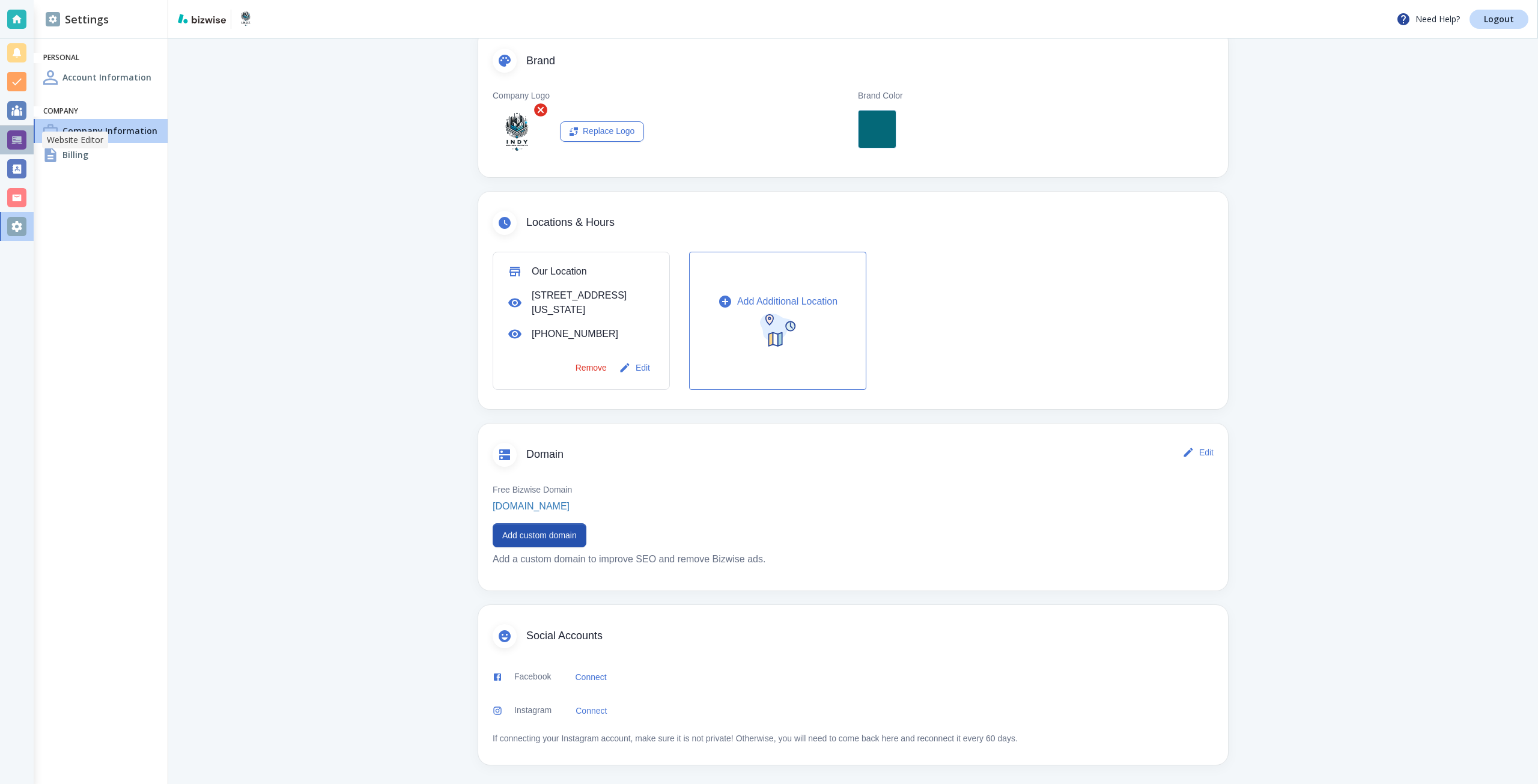
click at [30, 138] on div at bounding box center [17, 140] width 34 height 29
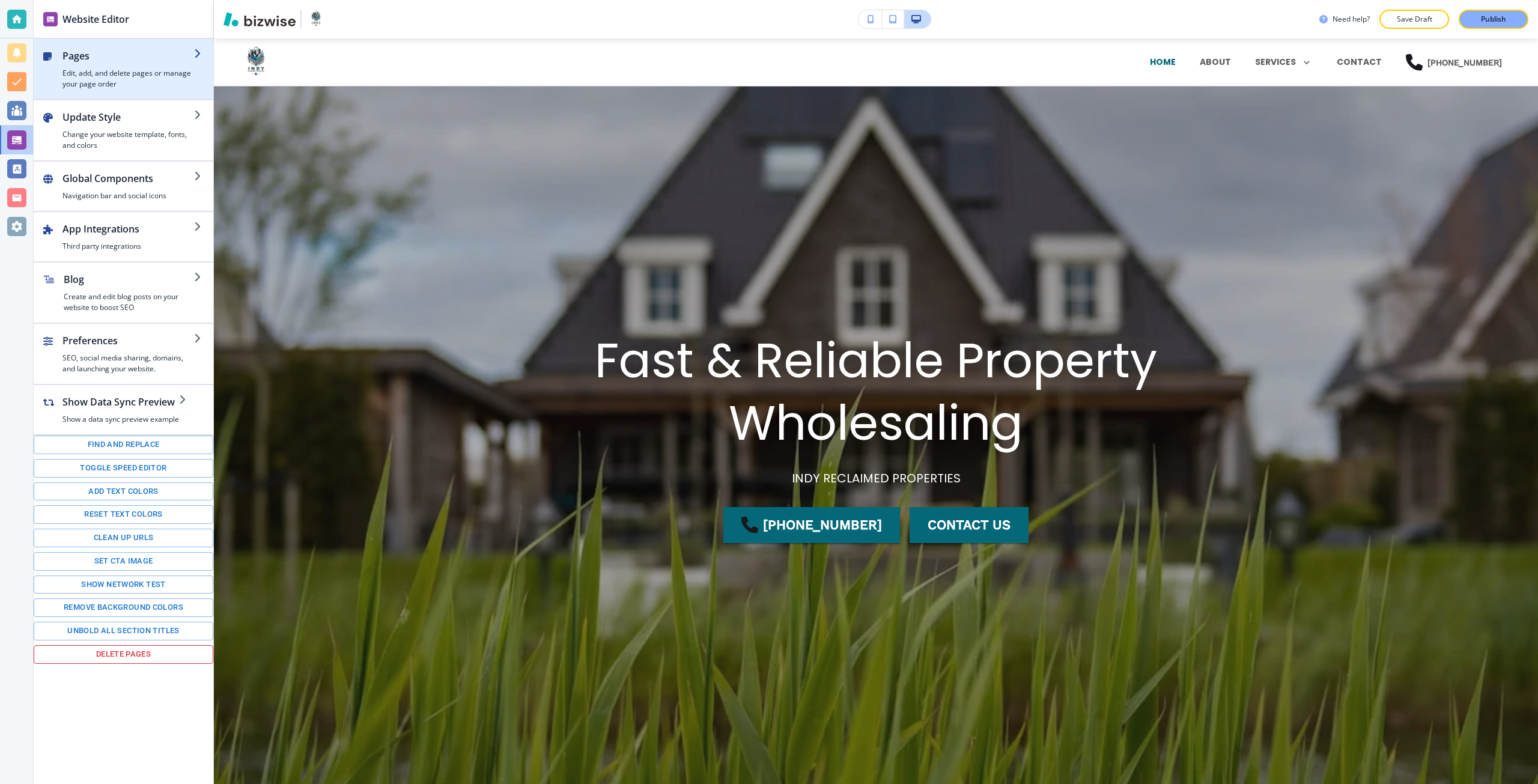
click at [154, 71] on h4 "Edit, add, and delete pages or manage your page order" at bounding box center [128, 78] width 131 height 22
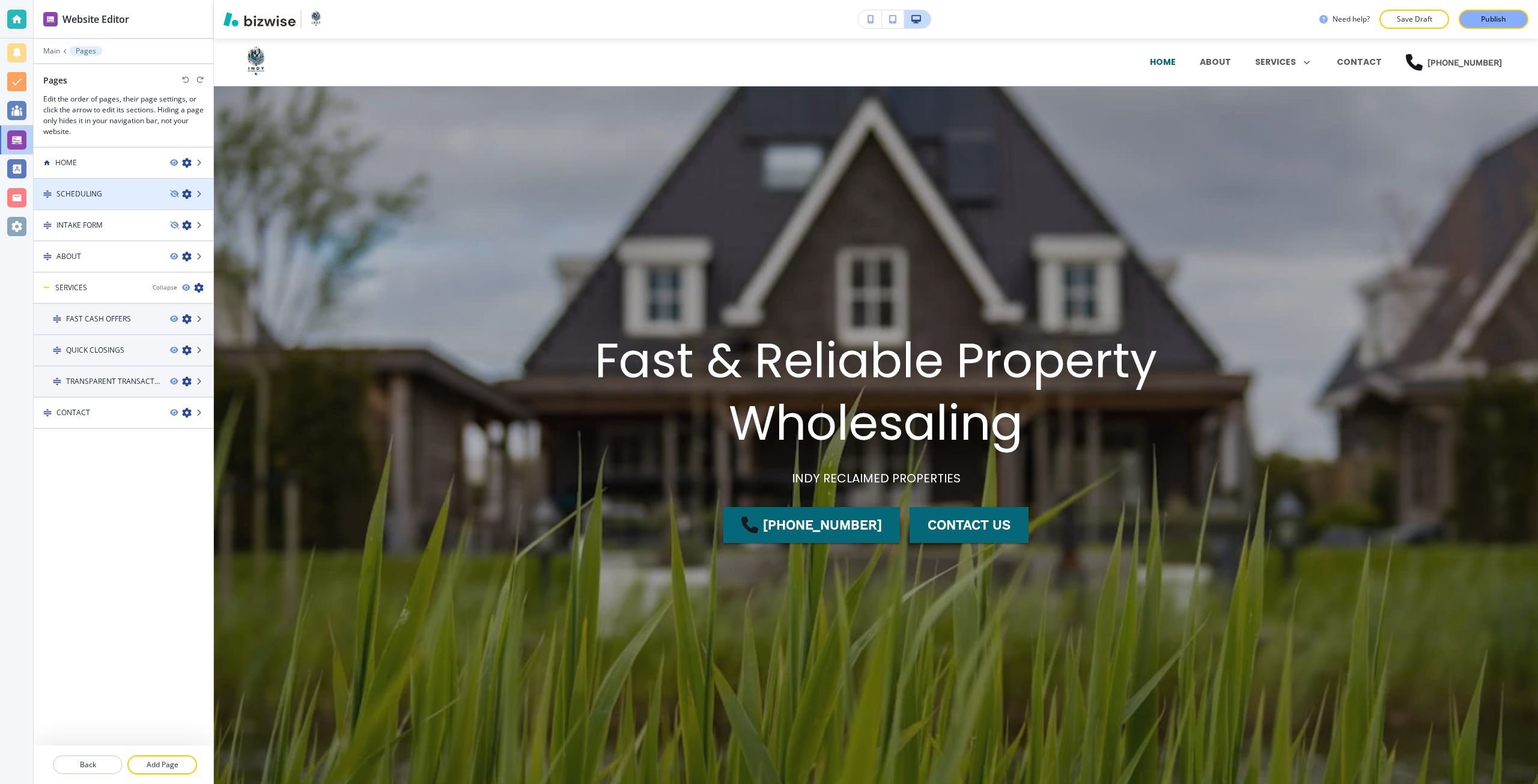
click at [100, 200] on div at bounding box center [124, 204] width 179 height 10
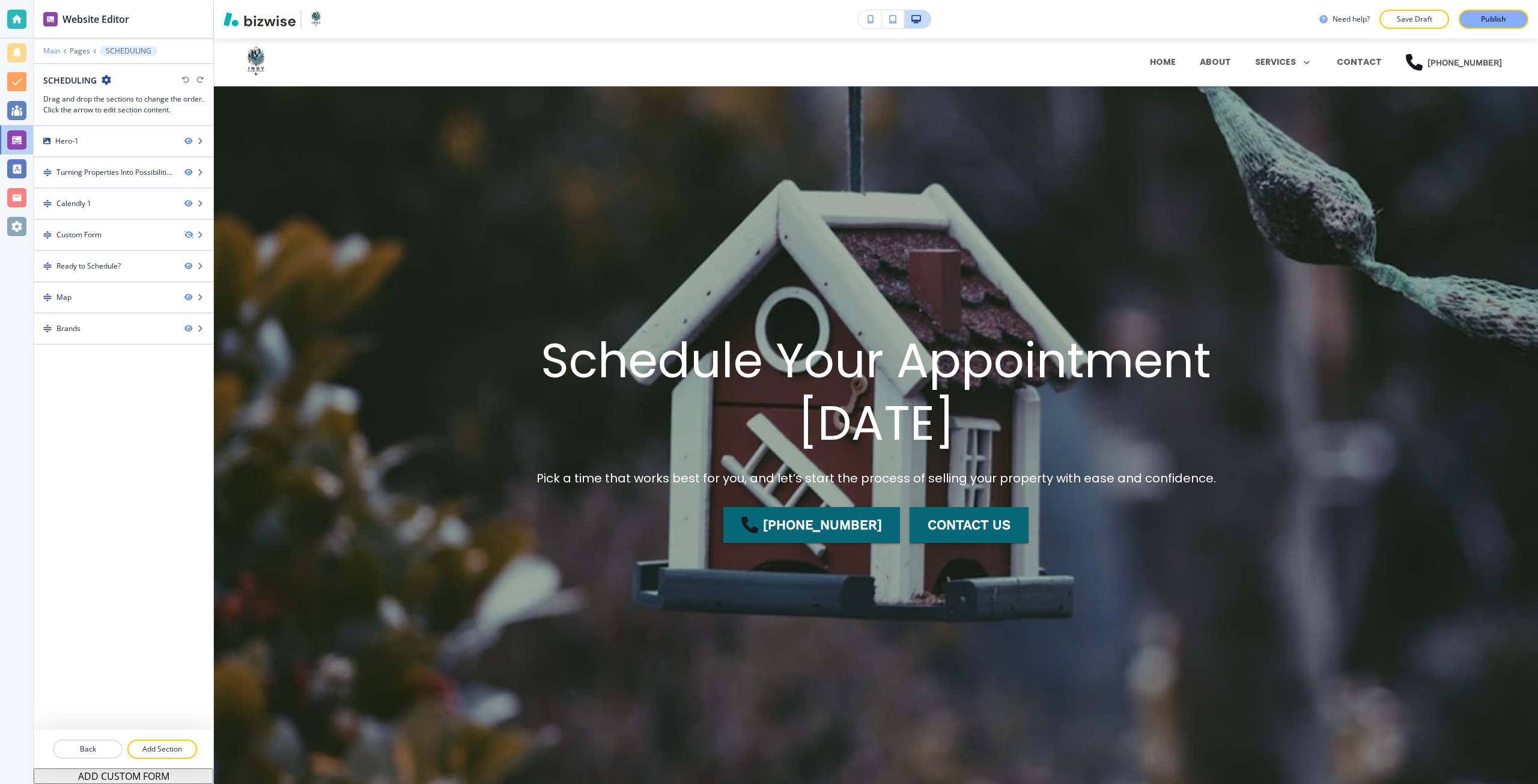
click at [54, 54] on p "Main" at bounding box center [52, 51] width 17 height 8
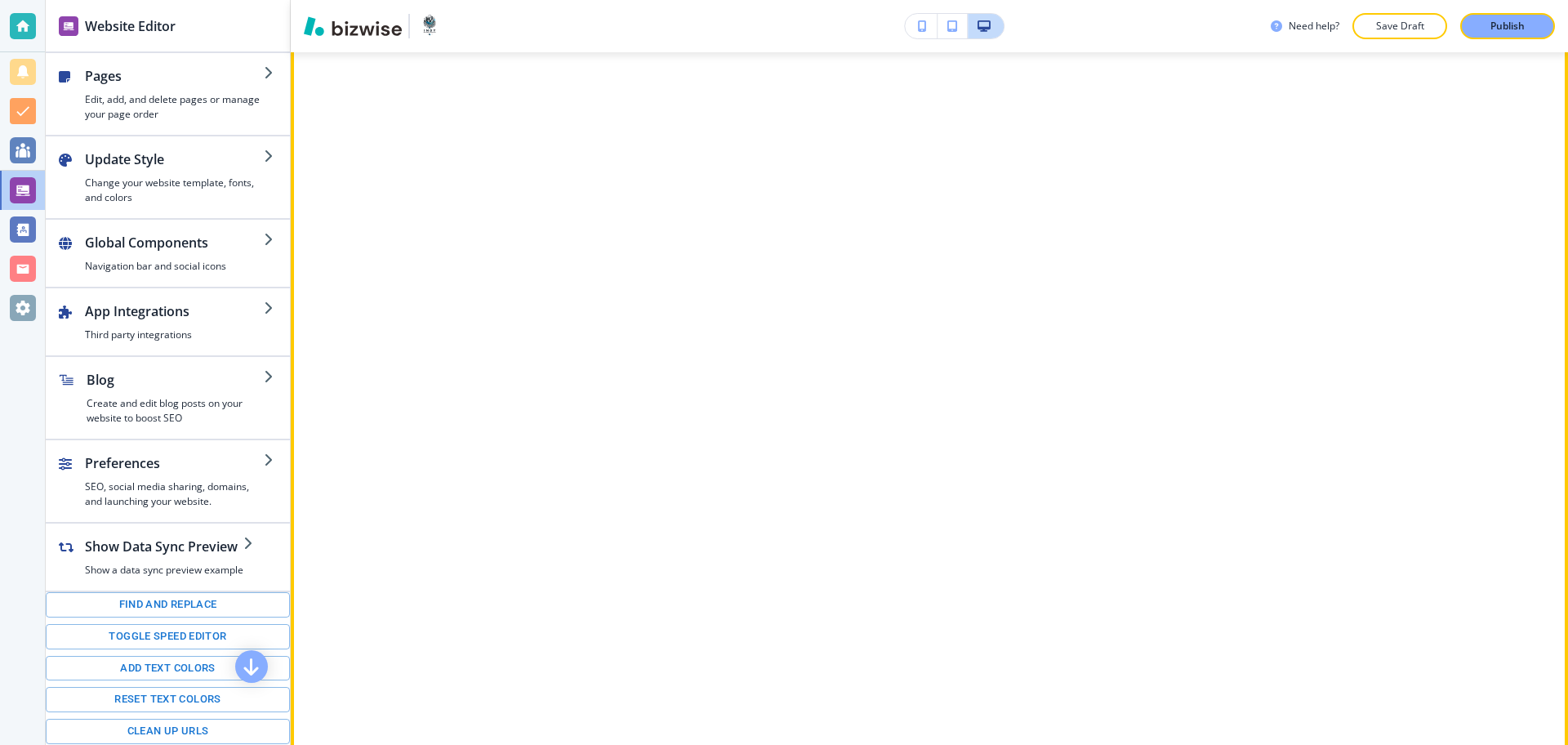
scroll to position [919, 0]
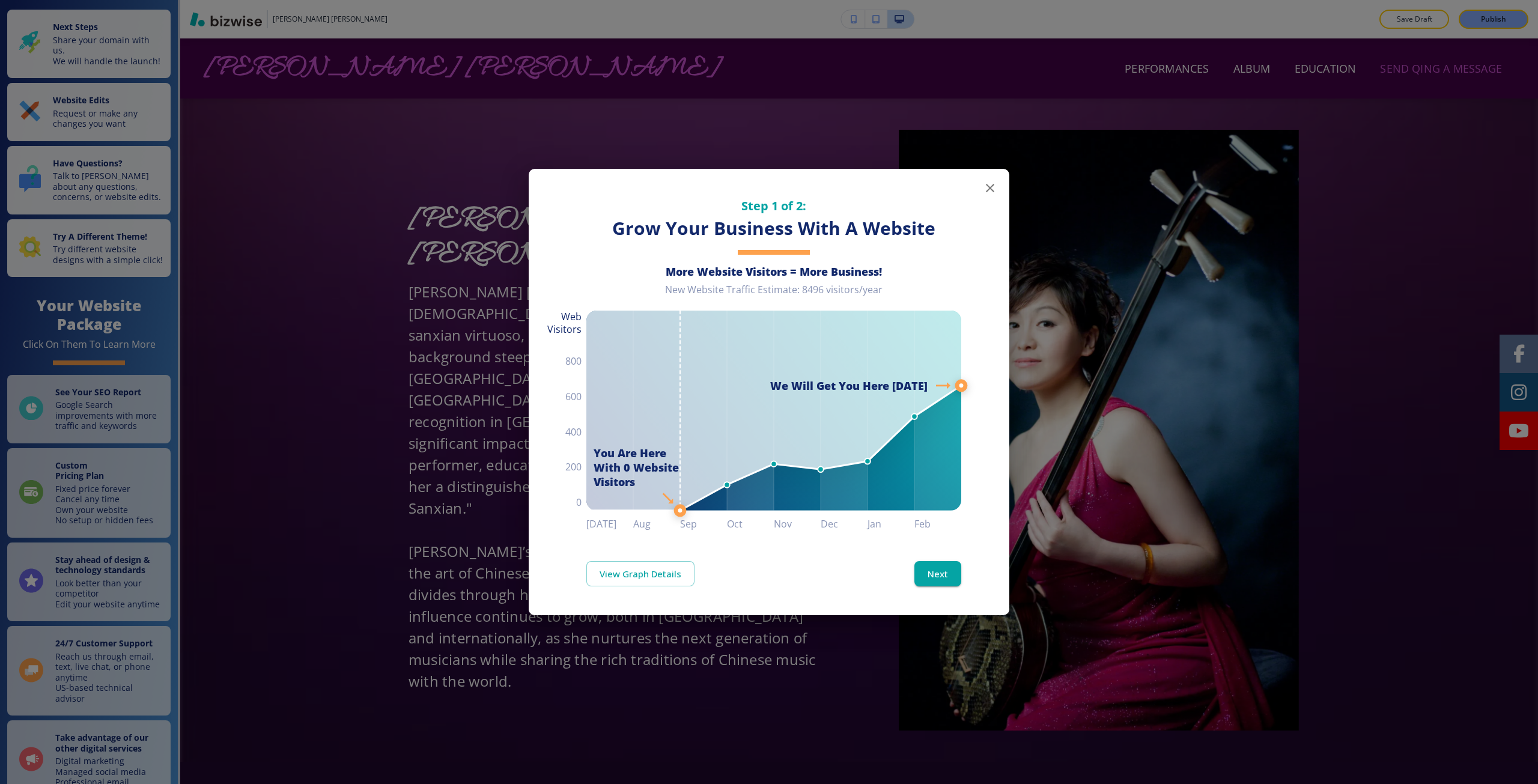
click at [1266, 171] on div "Step 1 of 2: Grow Your Business With A Website More Website Visitors = More Bus…" at bounding box center [769, 392] width 1538 height 784
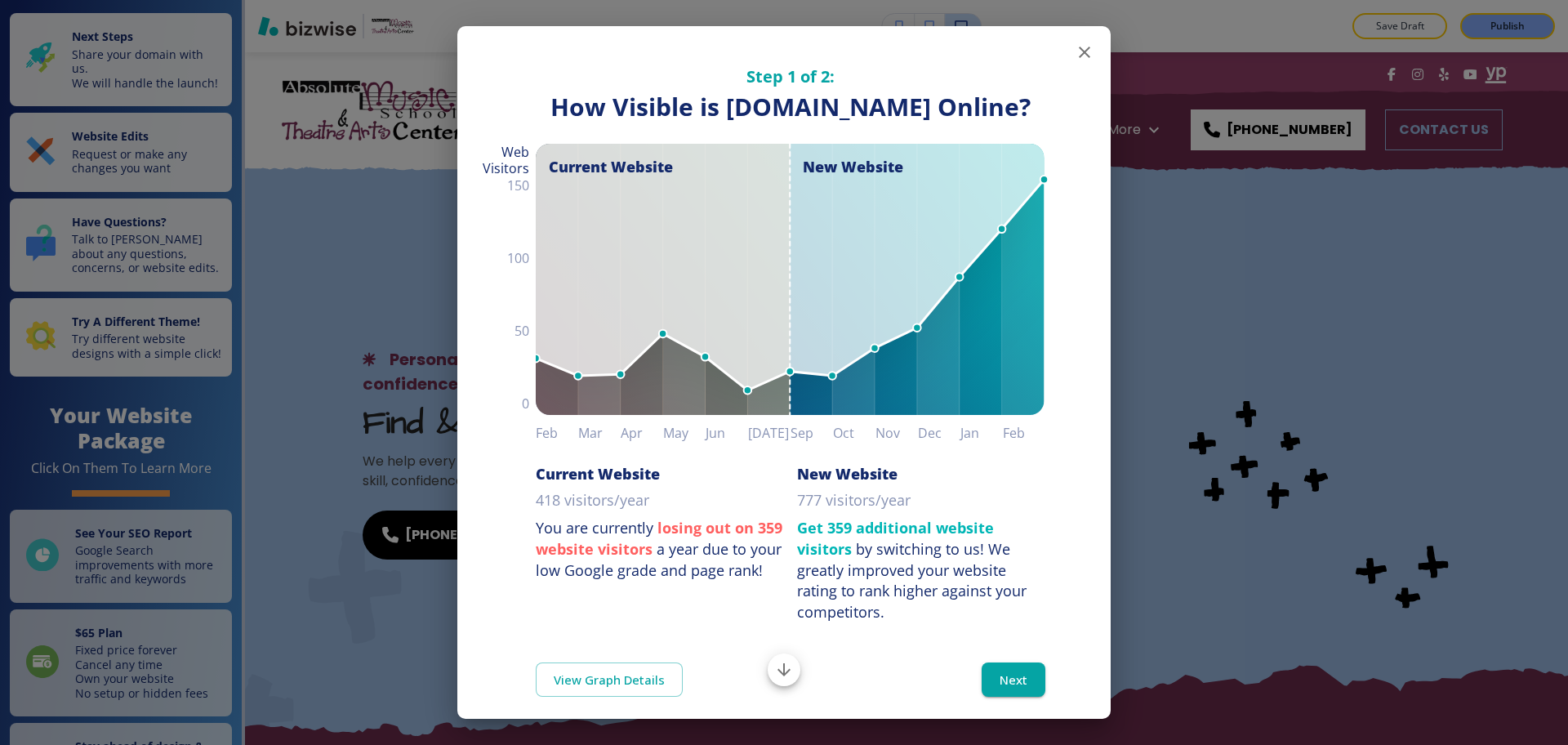
click at [377, 187] on div "Step 1 of 2: How Visible are You Online? How Visible is absolutemusicschool.com…" at bounding box center [784, 372] width 1568 height 745
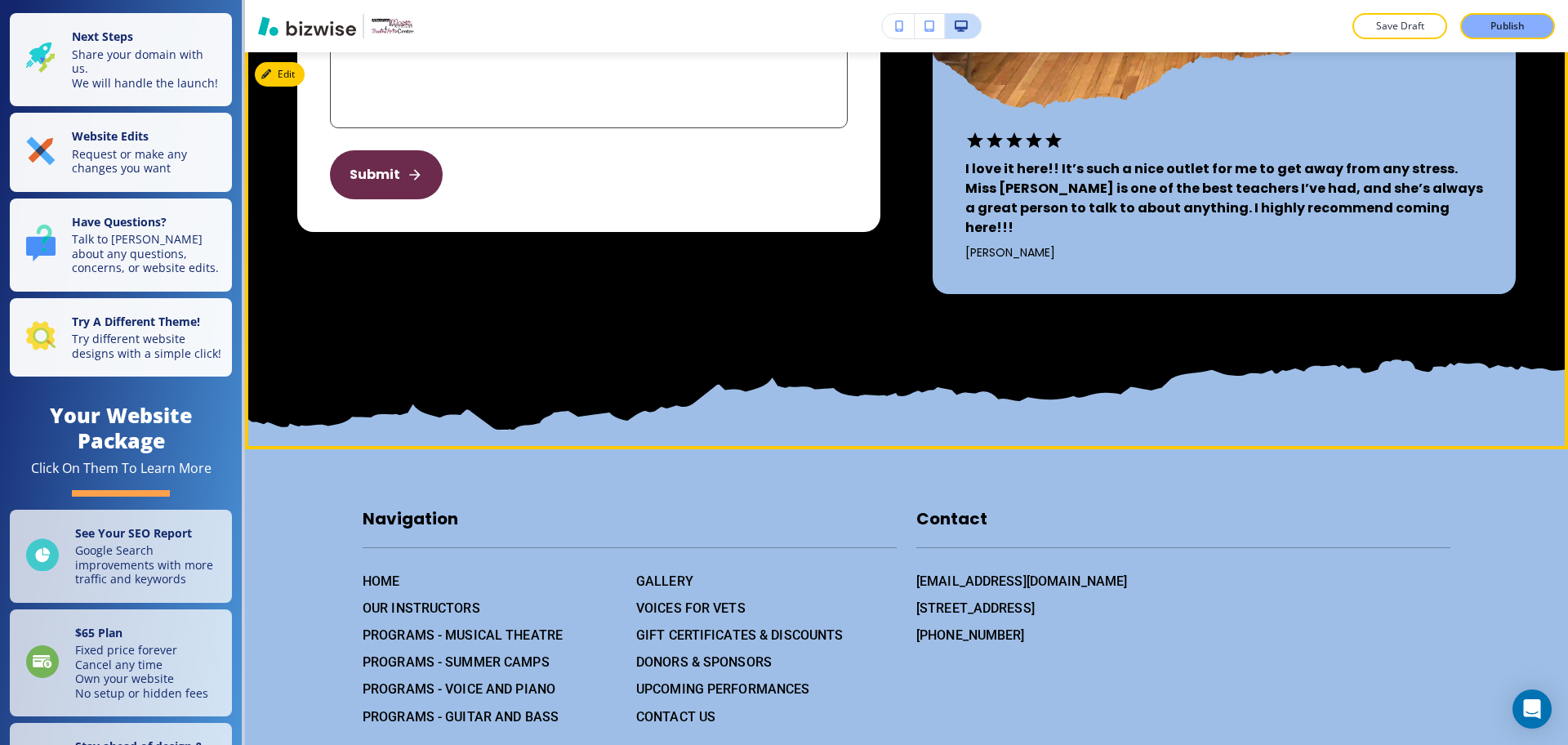
scroll to position [8597, 0]
